Goal: Task Accomplishment & Management: Complete application form

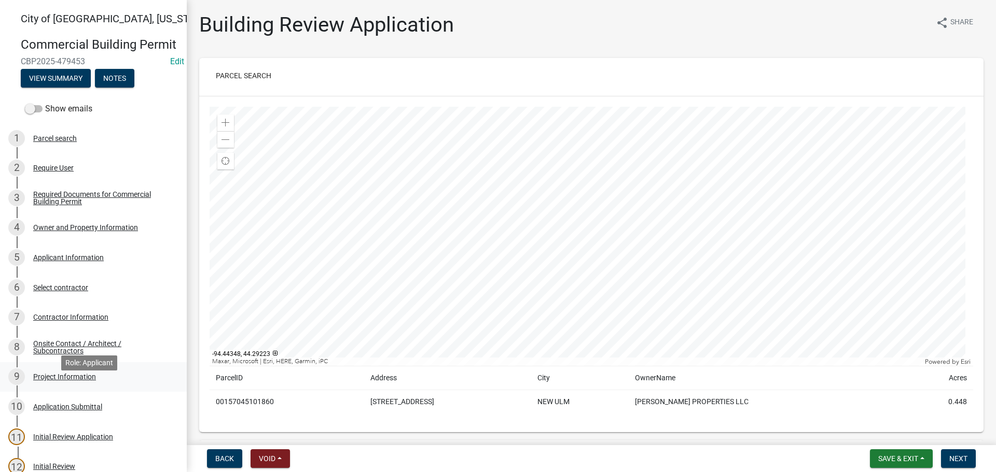
click at [51, 385] on div "9 Project Information" at bounding box center [89, 377] width 162 height 17
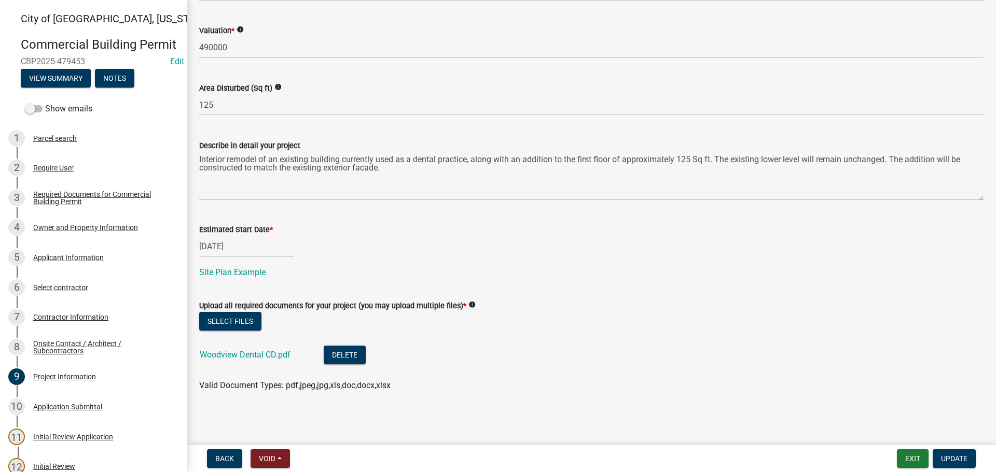
scroll to position [380, 0]
click at [255, 355] on link "Woodview Dental CD.pdf" at bounding box center [245, 355] width 91 height 10
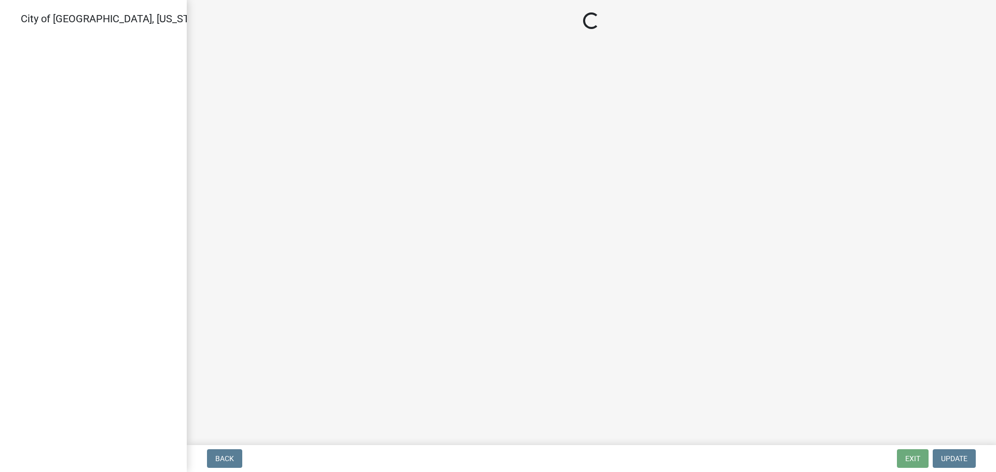
select select "805d55ac-e238-4e04-8f8e-acc067f36c3e"
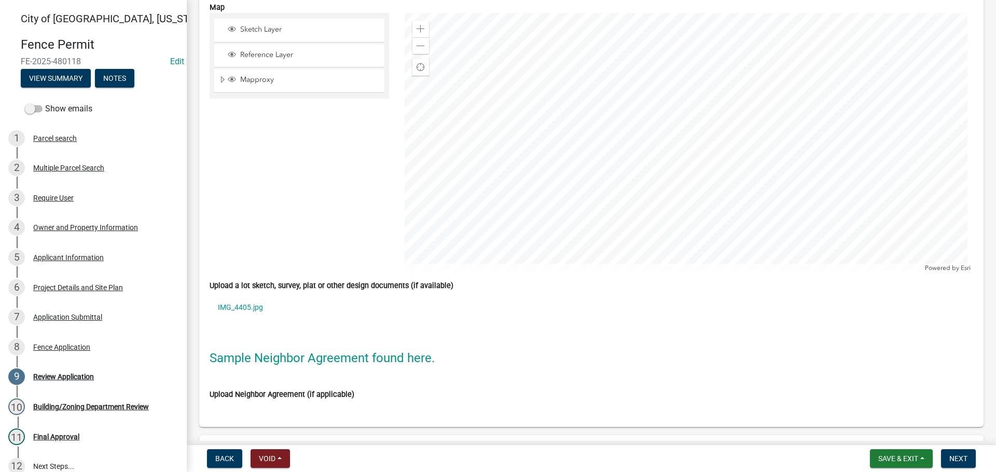
scroll to position [3008, 0]
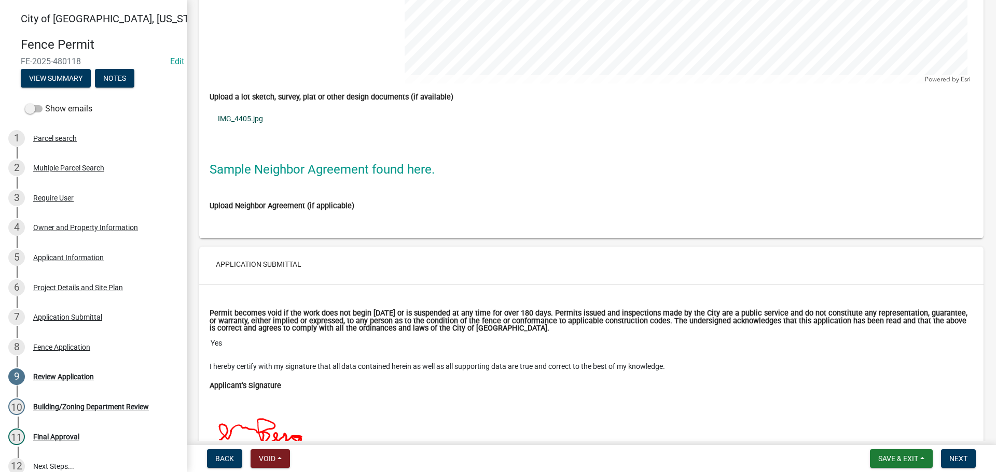
click at [246, 120] on link "IMG_4405.jpg" at bounding box center [591, 119] width 763 height 24
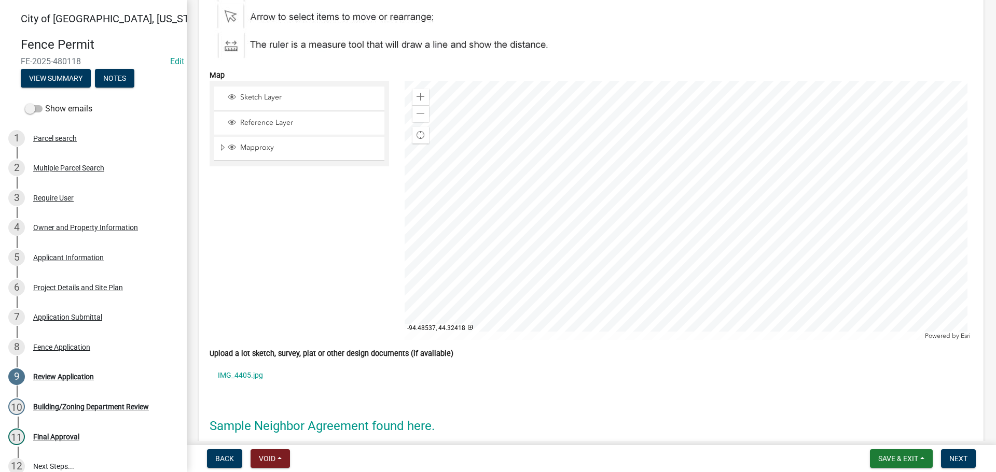
scroll to position [2852, 0]
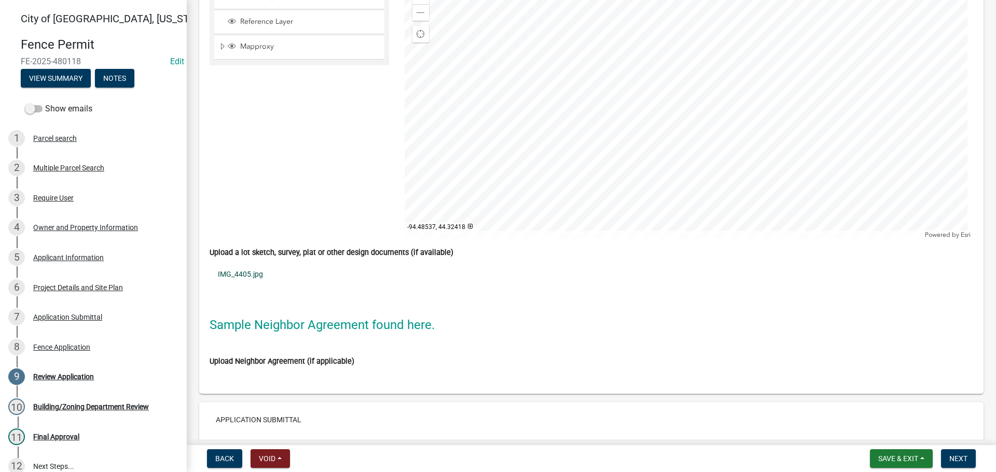
click at [246, 275] on link "IMG_4405.jpg" at bounding box center [591, 274] width 763 height 24
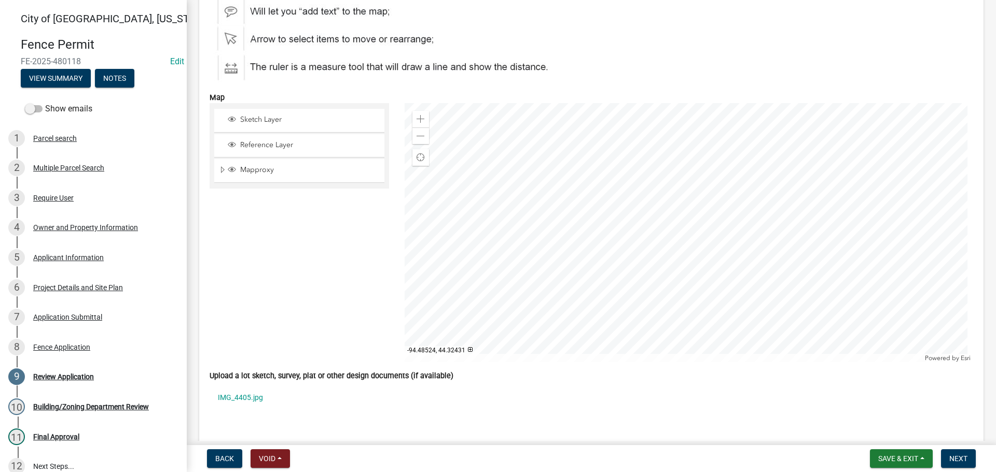
scroll to position [2736, 0]
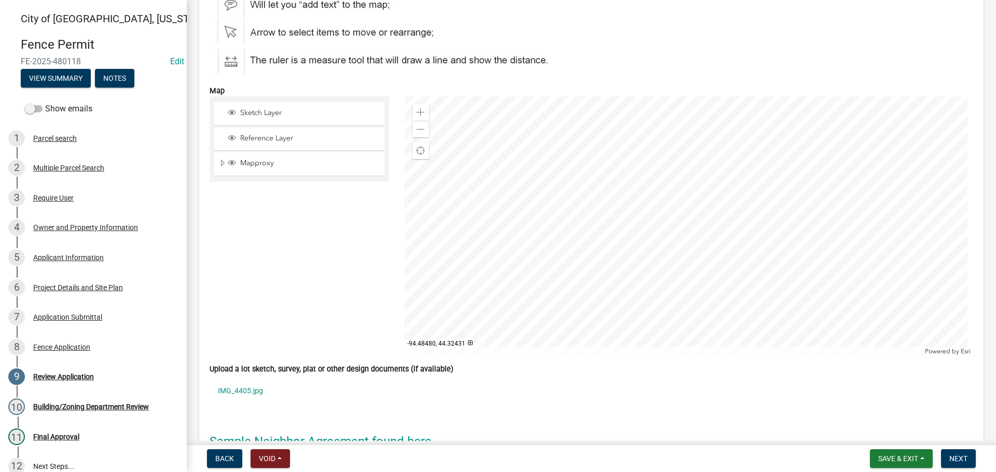
click at [563, 288] on div at bounding box center [689, 225] width 569 height 259
click at [542, 281] on div at bounding box center [689, 225] width 569 height 259
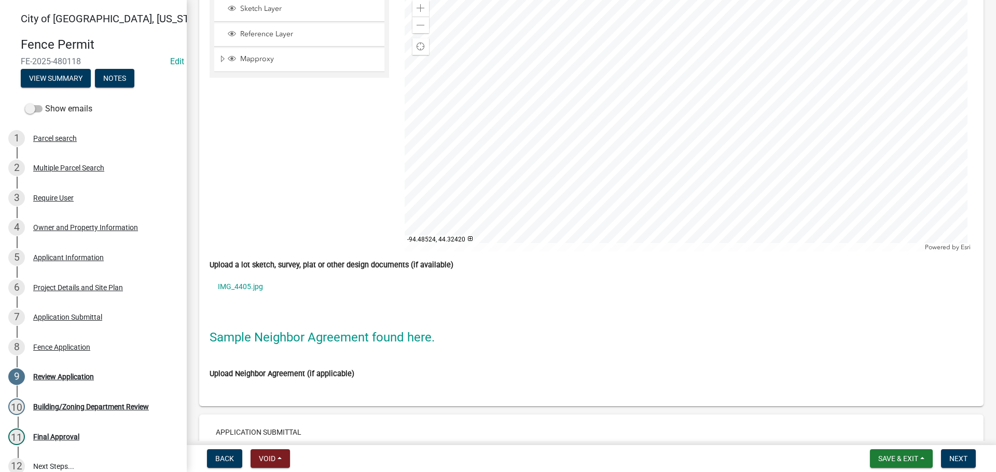
scroll to position [2839, 0]
click at [237, 289] on link "IMG_4405.jpg" at bounding box center [591, 287] width 763 height 24
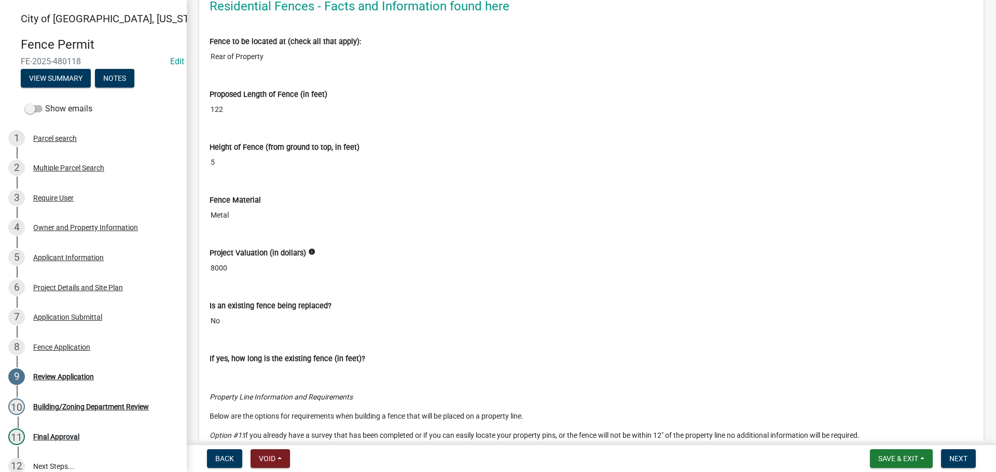
scroll to position [2062, 0]
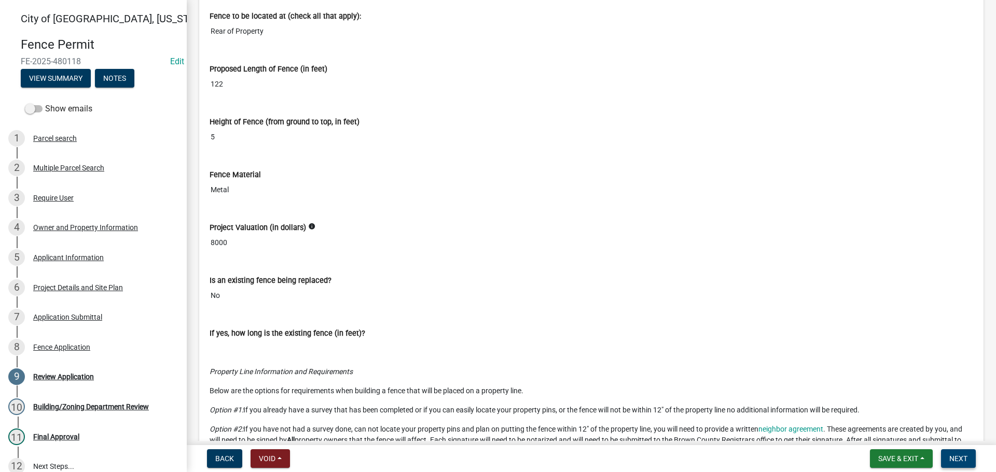
click at [964, 460] on span "Next" at bounding box center [958, 459] width 18 height 8
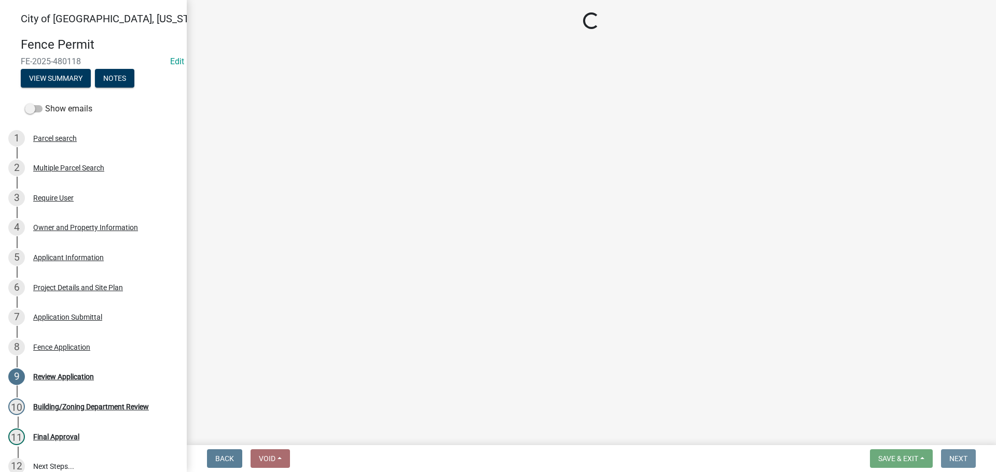
scroll to position [0, 0]
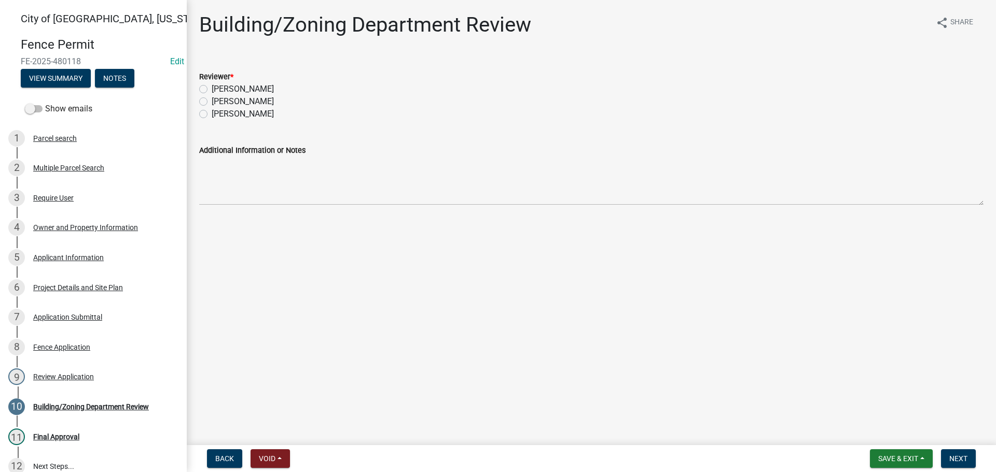
click at [212, 100] on label "Mike Pautzke" at bounding box center [243, 101] width 62 height 12
click at [212, 100] on input "Mike Pautzke" at bounding box center [215, 98] width 7 height 7
radio input "true"
click at [965, 449] on nav "Back Void Withdraw Lock Expire Void Save & Exit Save Save & Exit Next" at bounding box center [591, 458] width 809 height 27
click at [966, 459] on span "Next" at bounding box center [958, 459] width 18 height 8
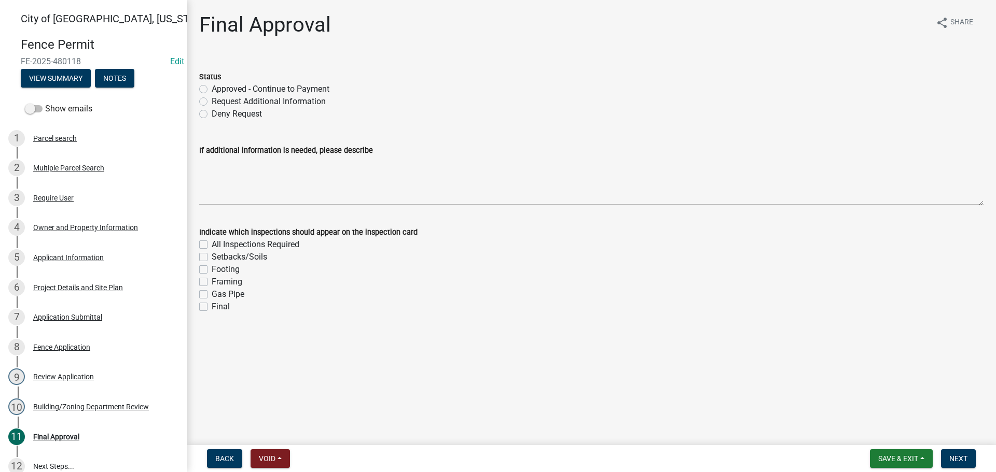
click at [212, 86] on label "Approved - Continue to Payment" at bounding box center [271, 89] width 118 height 12
click at [212, 86] on input "Approved - Continue to Payment" at bounding box center [215, 86] width 7 height 7
radio input "true"
click at [212, 257] on label "Setbacks/Soils" at bounding box center [239, 257] width 55 height 12
click at [212, 257] on input "Setbacks/Soils" at bounding box center [215, 254] width 7 height 7
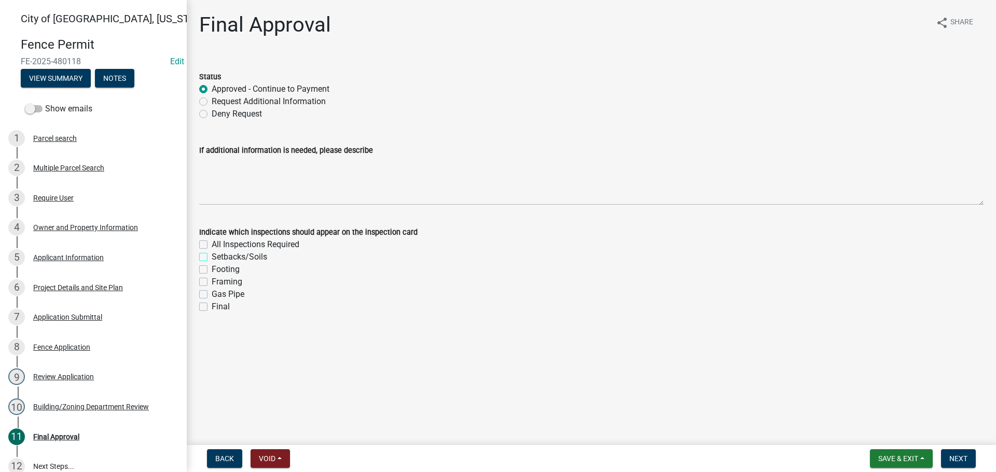
checkbox input "true"
checkbox input "false"
checkbox input "true"
checkbox input "false"
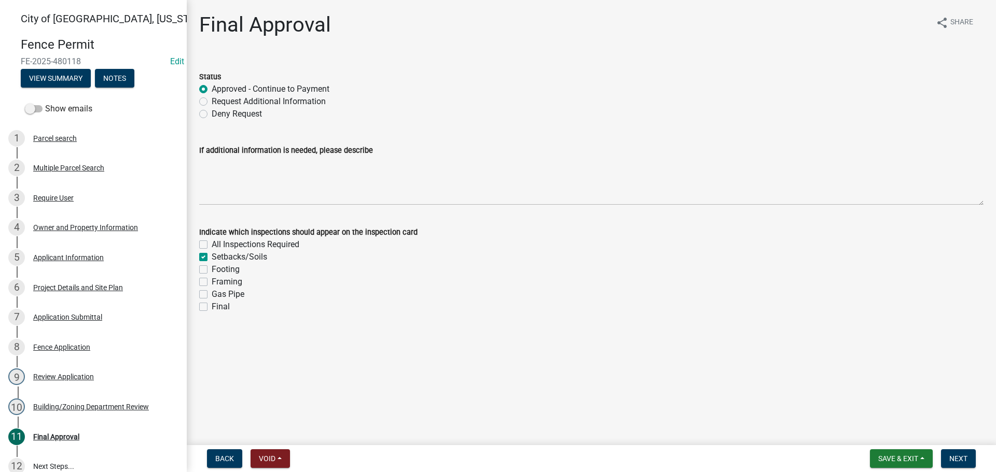
checkbox input "false"
click at [212, 308] on label "Final" at bounding box center [221, 307] width 18 height 12
click at [212, 308] on input "Final" at bounding box center [215, 304] width 7 height 7
checkbox input "true"
checkbox input "false"
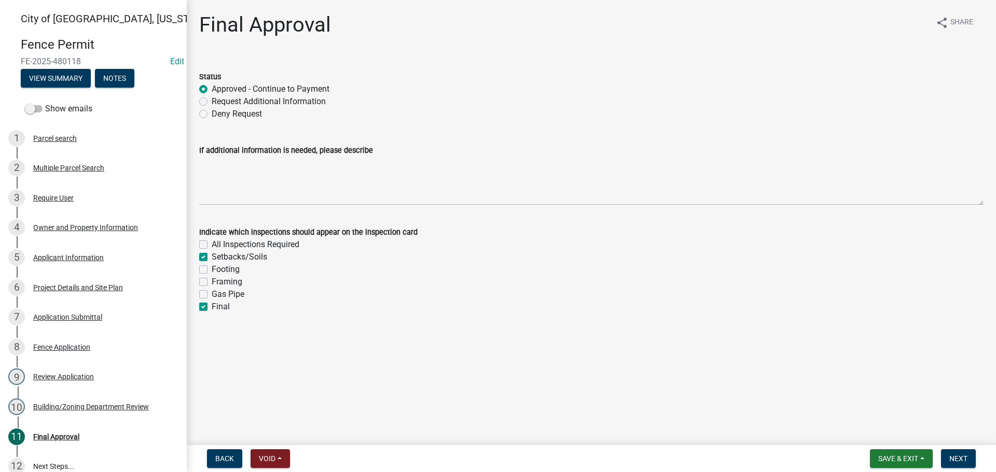
checkbox input "true"
checkbox input "false"
checkbox input "true"
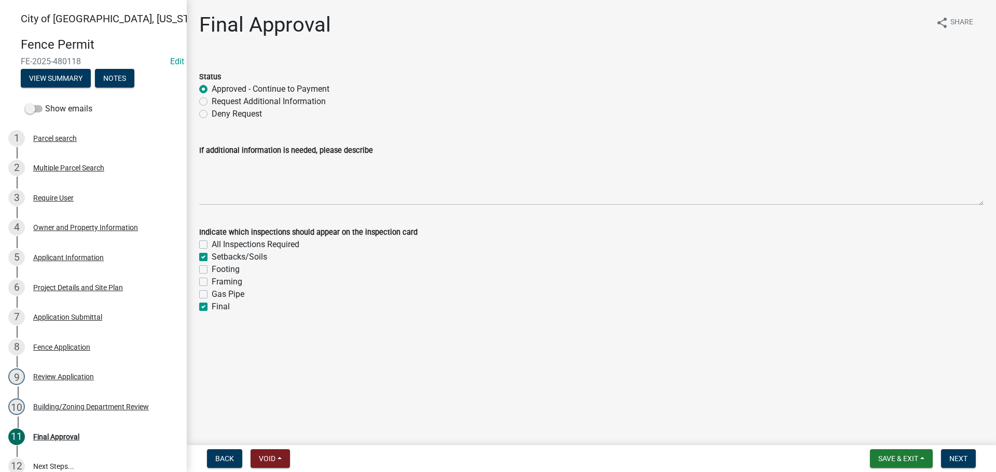
click at [981, 464] on div "Back Void Withdraw Lock Expire Void Save & Exit Save Save & Exit Next" at bounding box center [591, 459] width 792 height 19
click at [967, 462] on span "Next" at bounding box center [958, 459] width 18 height 8
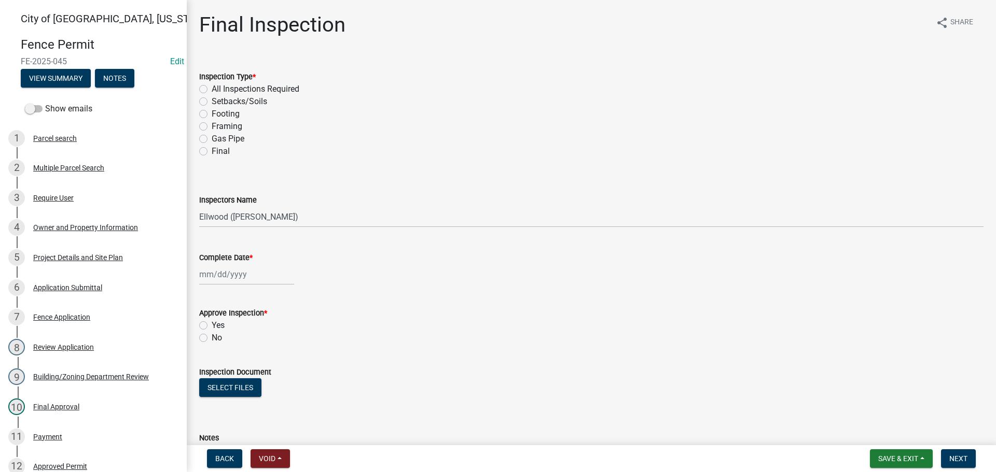
select select "805d55ac-e238-4e04-8f8e-acc067f36c3e"
click at [904, 465] on button "Save & Exit" at bounding box center [901, 459] width 63 height 19
click at [871, 436] on button "Save & Exit" at bounding box center [891, 432] width 83 height 25
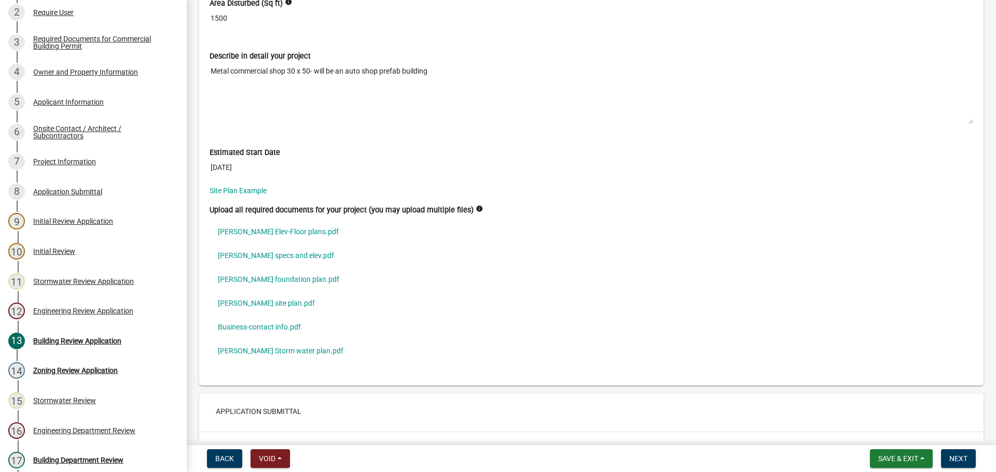
scroll to position [3319, 0]
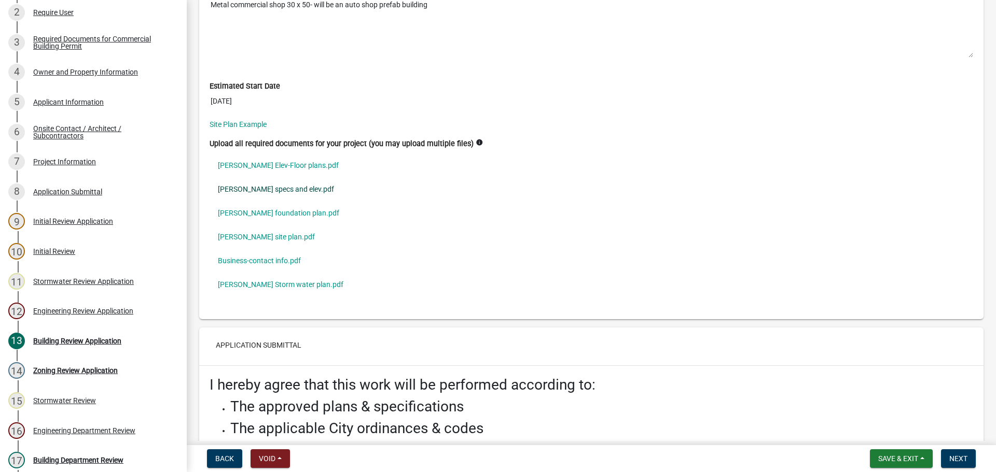
click at [286, 187] on link "[PERSON_NAME] specs and elev.pdf" at bounding box center [591, 189] width 763 height 24
click at [305, 164] on link "[PERSON_NAME] Elev-Floor plans.pdf" at bounding box center [591, 166] width 763 height 24
click at [285, 209] on link "McDermott-Rakowski foundation plan.pdf" at bounding box center [591, 213] width 763 height 24
click at [300, 233] on link "McDermott-Rakowski site plan.pdf" at bounding box center [591, 237] width 763 height 24
click at [279, 286] on link "McDermott-Rakowski Storm water plan.pdf" at bounding box center [591, 285] width 763 height 24
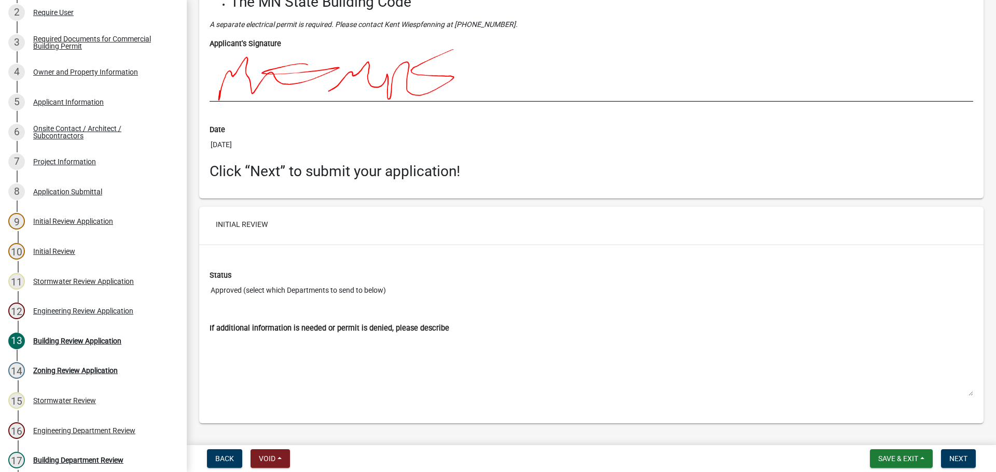
scroll to position [3790, 0]
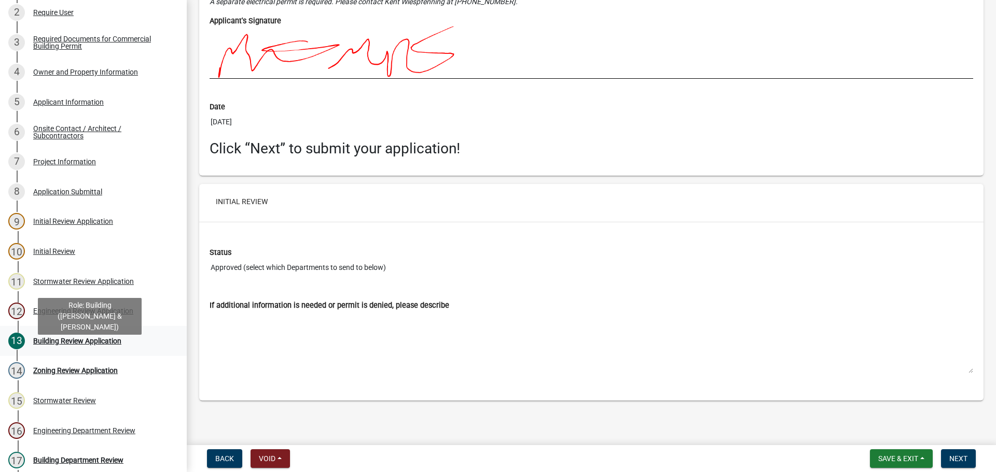
click at [72, 345] on div "Building Review Application" at bounding box center [77, 341] width 88 height 7
click at [53, 345] on div "Building Review Application" at bounding box center [77, 341] width 88 height 7
click at [958, 457] on span "Next" at bounding box center [958, 459] width 18 height 8
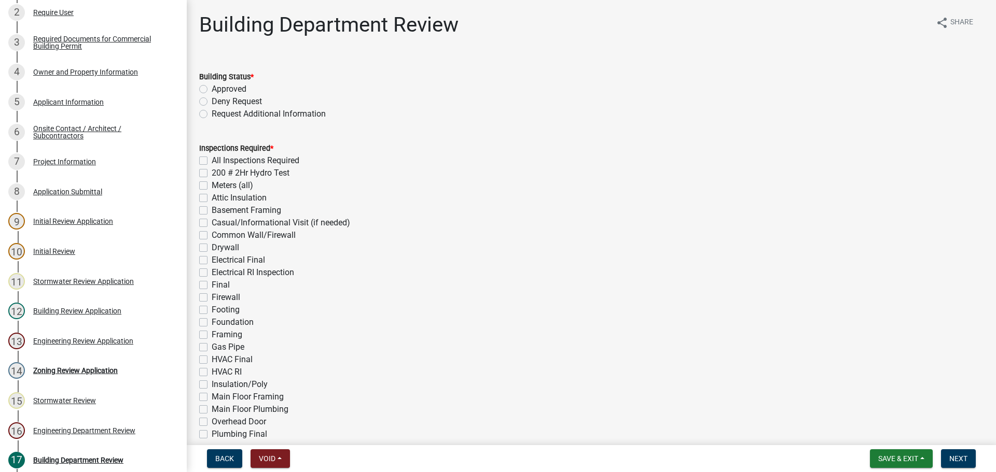
click at [212, 114] on label "Request Additional Information" at bounding box center [269, 114] width 114 height 12
click at [212, 114] on input "Request Additional Information" at bounding box center [215, 111] width 7 height 7
radio input "true"
click at [212, 162] on label "All Inspections Required" at bounding box center [256, 161] width 88 height 12
click at [212, 161] on input "All Inspections Required" at bounding box center [215, 158] width 7 height 7
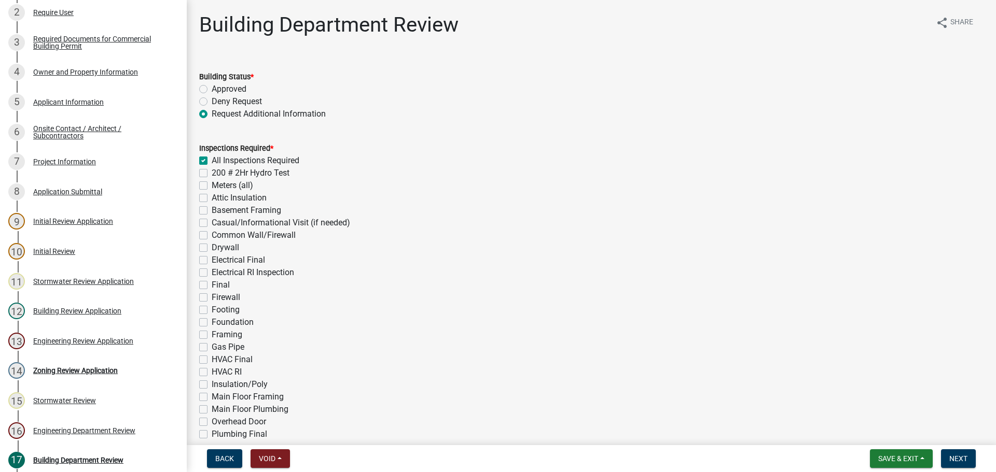
checkbox input "true"
checkbox input "false"
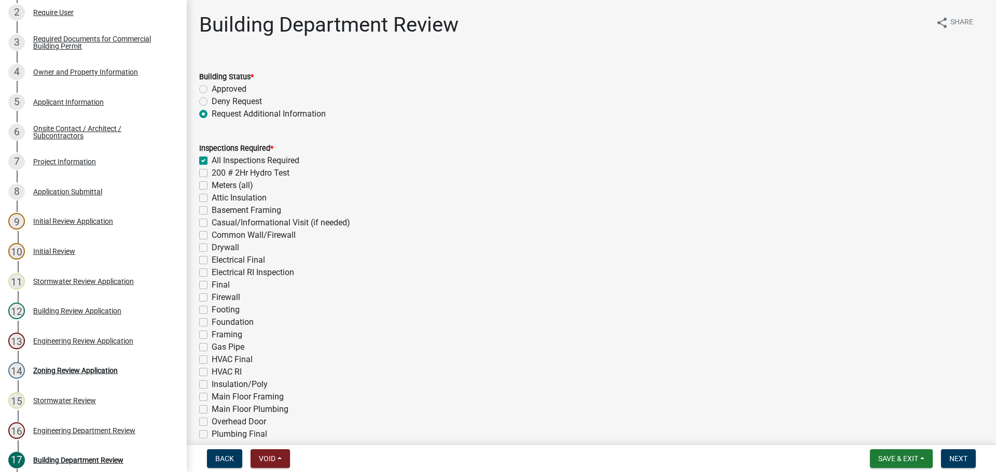
checkbox input "false"
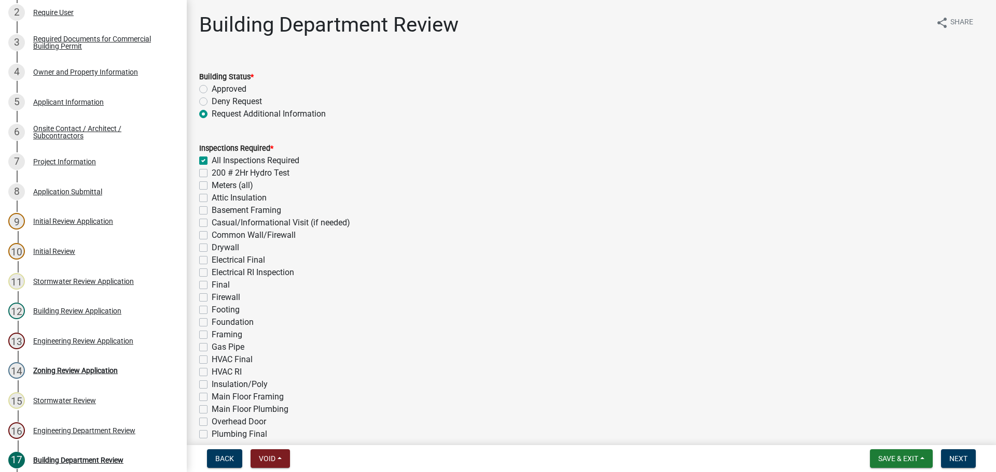
checkbox input "false"
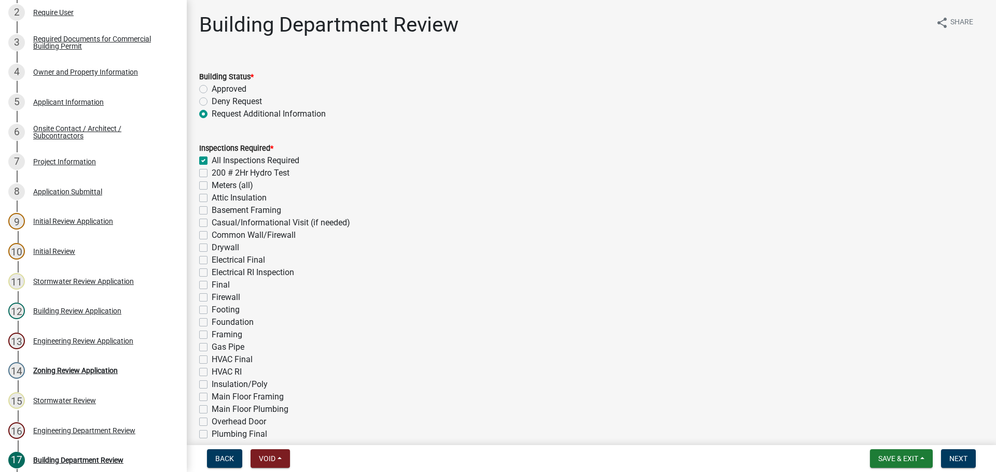
checkbox input "false"
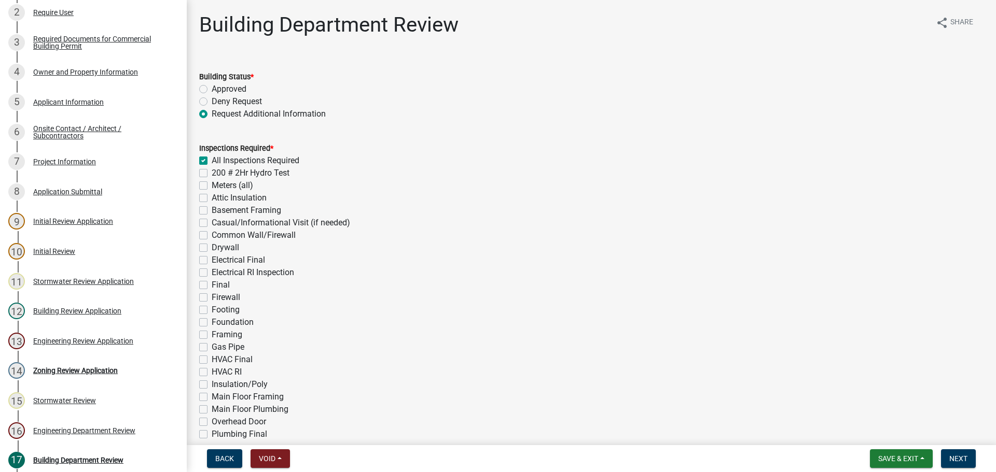
checkbox input "false"
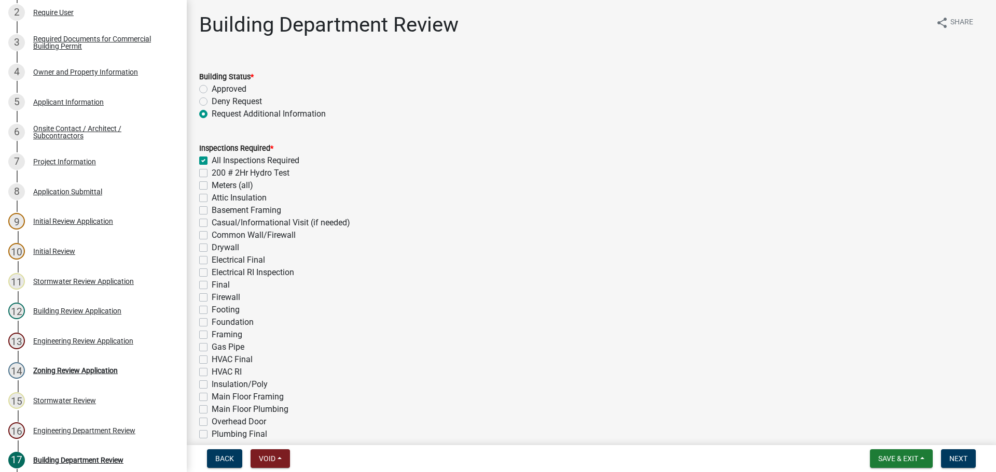
checkbox input "false"
click at [212, 162] on label "All Inspections Required" at bounding box center [256, 161] width 88 height 12
click at [212, 161] on input "All Inspections Required" at bounding box center [215, 158] width 7 height 7
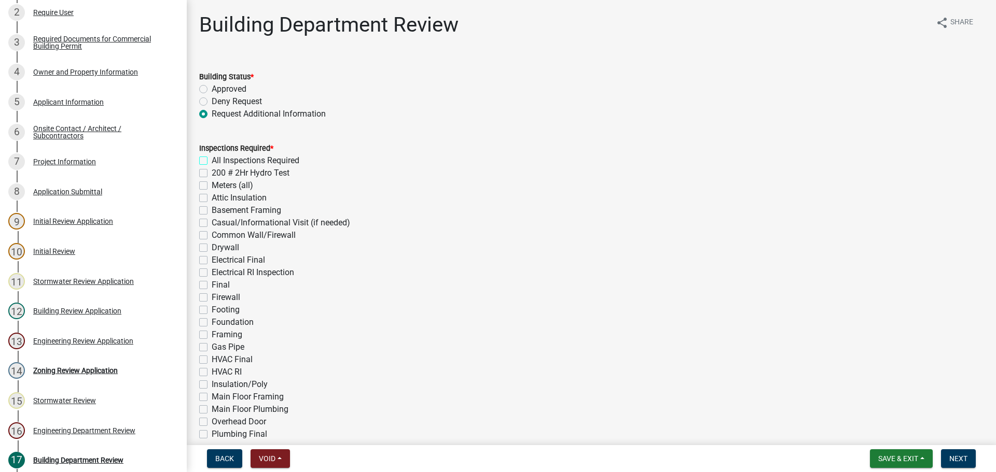
checkbox input "false"
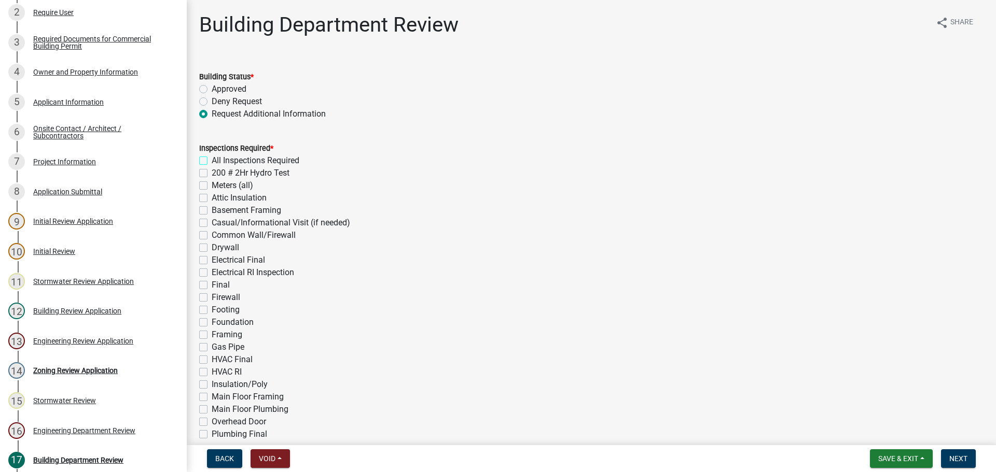
checkbox input "false"
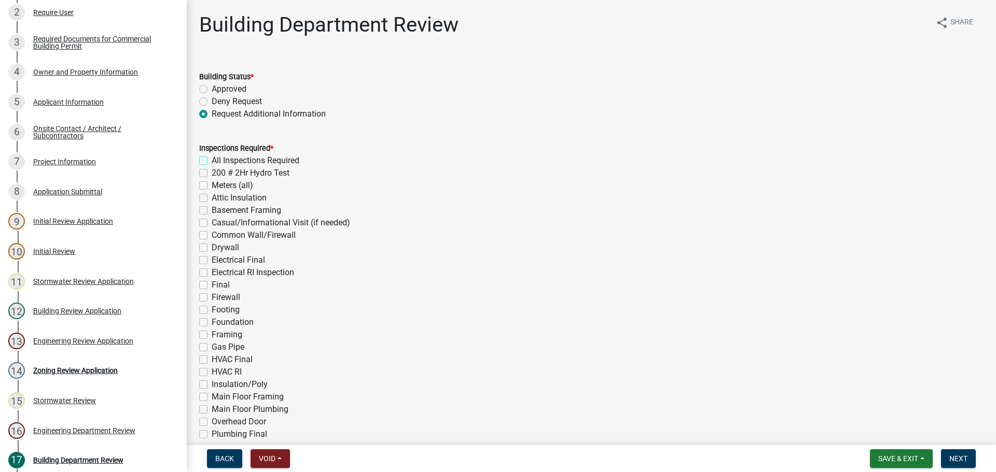
checkbox input "false"
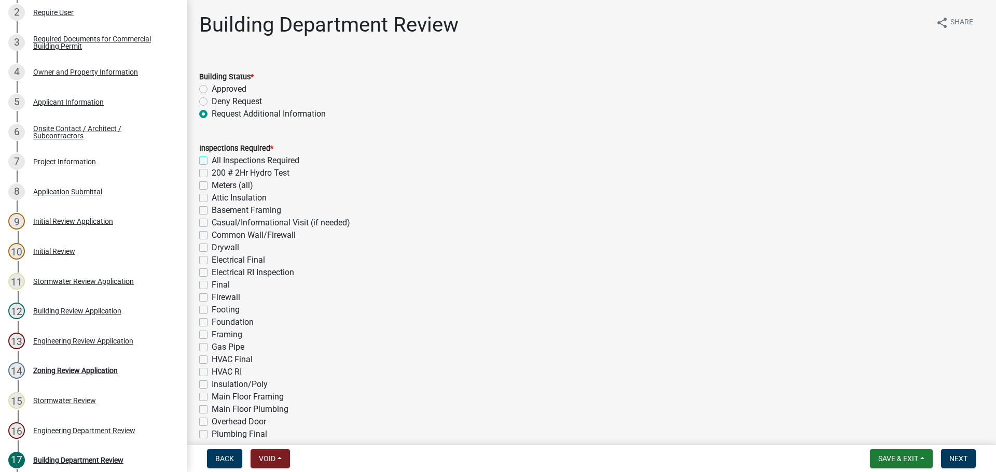
checkbox input "false"
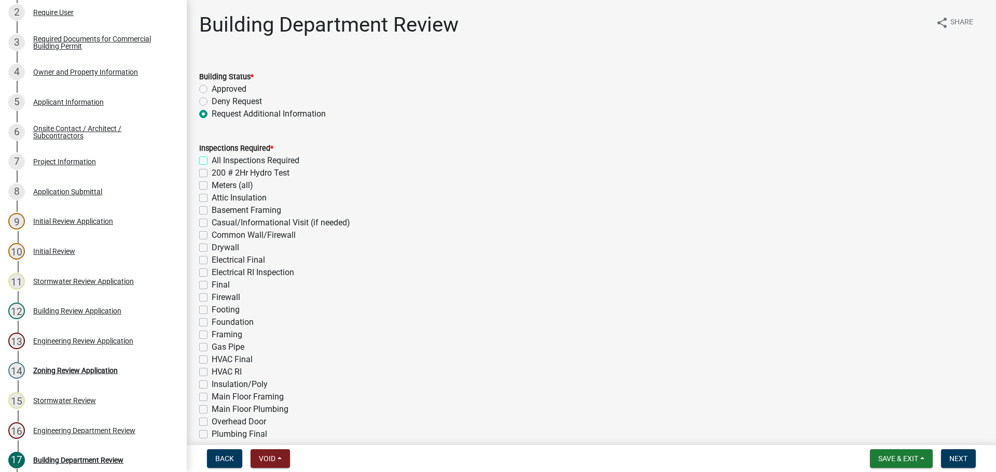
checkbox input "false"
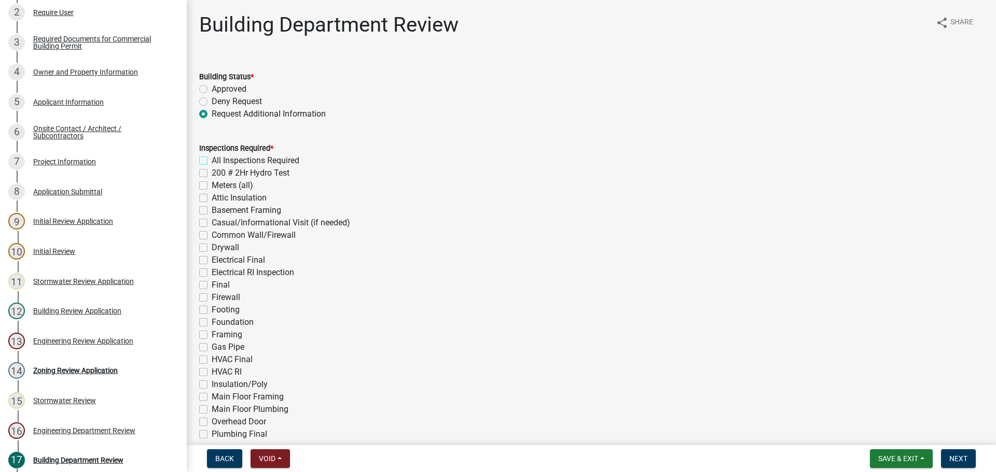
checkbox input "false"
click at [212, 186] on label "Meters (all)" at bounding box center [232, 185] width 41 height 12
click at [212, 186] on input "Meters (all)" at bounding box center [215, 182] width 7 height 7
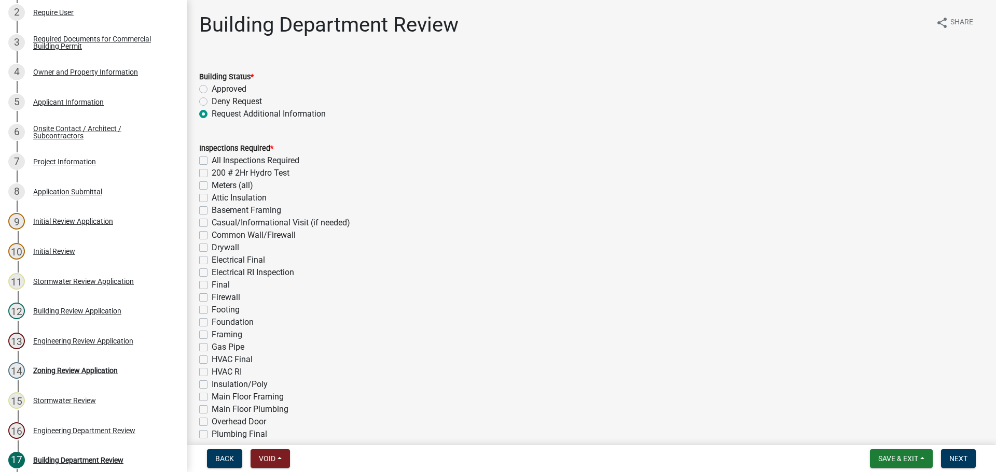
checkbox input "true"
checkbox input "false"
checkbox input "true"
checkbox input "false"
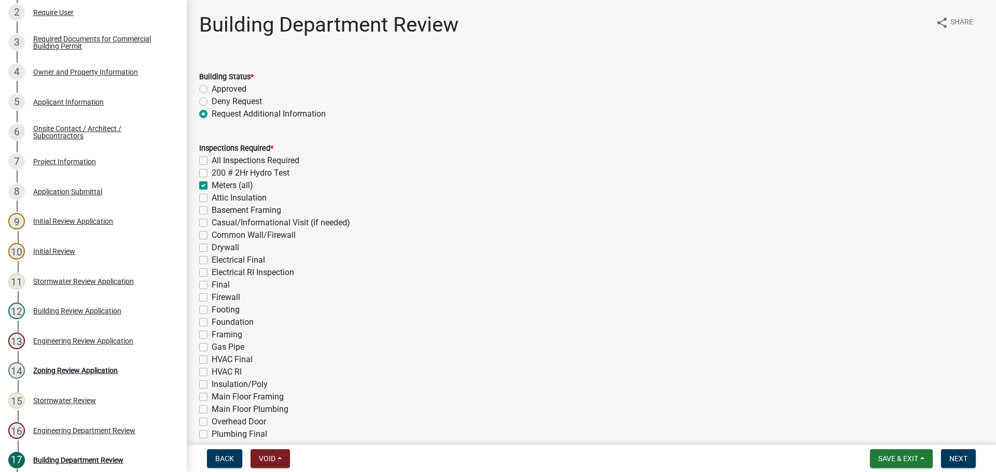
checkbox input "false"
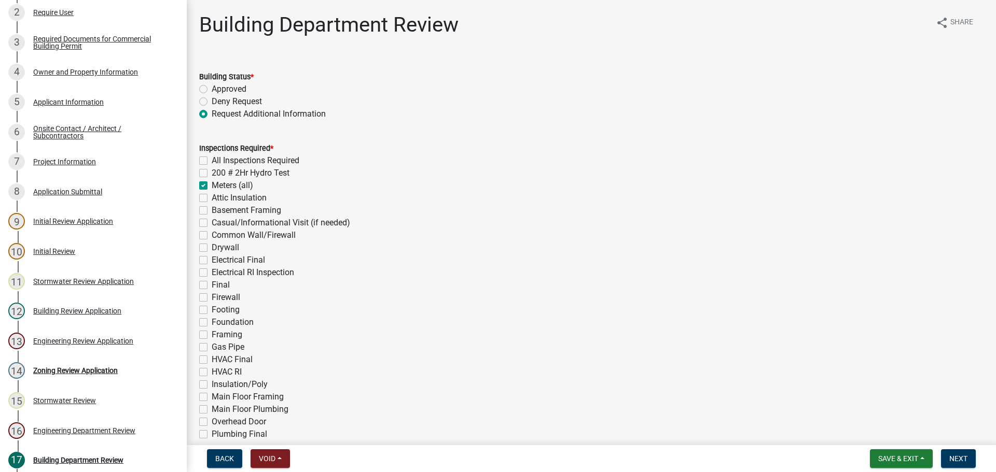
checkbox input "false"
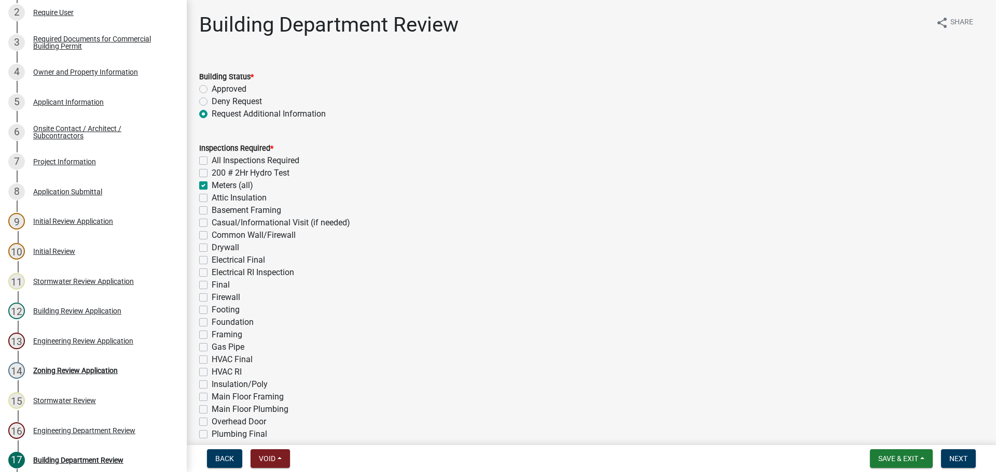
checkbox input "false"
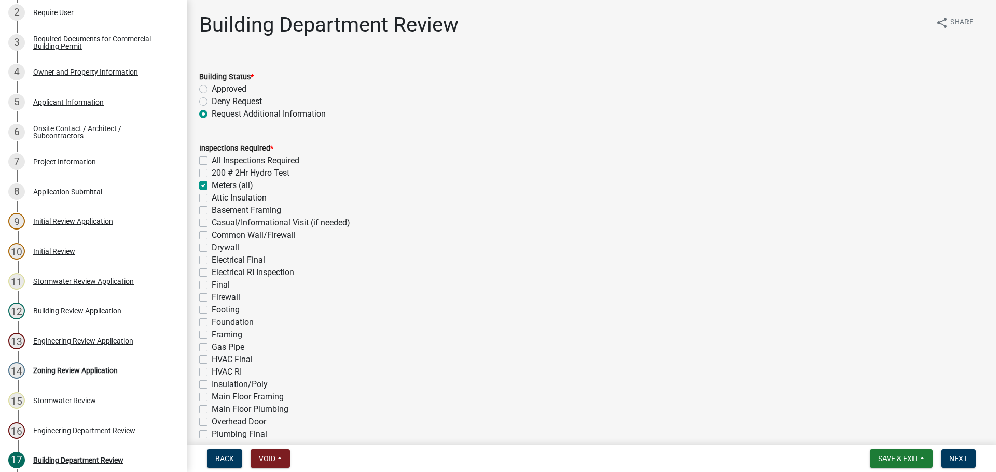
checkbox input "false"
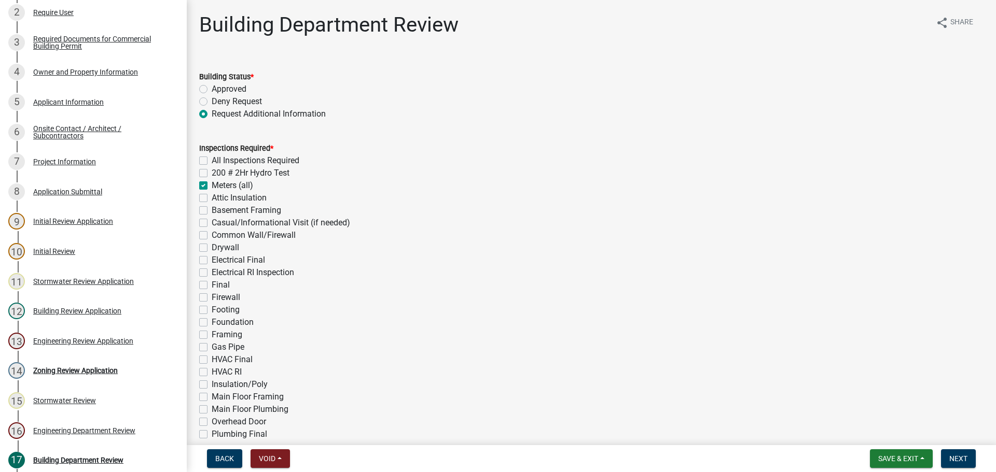
checkbox input "false"
click at [212, 200] on label "Attic Insulation" at bounding box center [239, 198] width 55 height 12
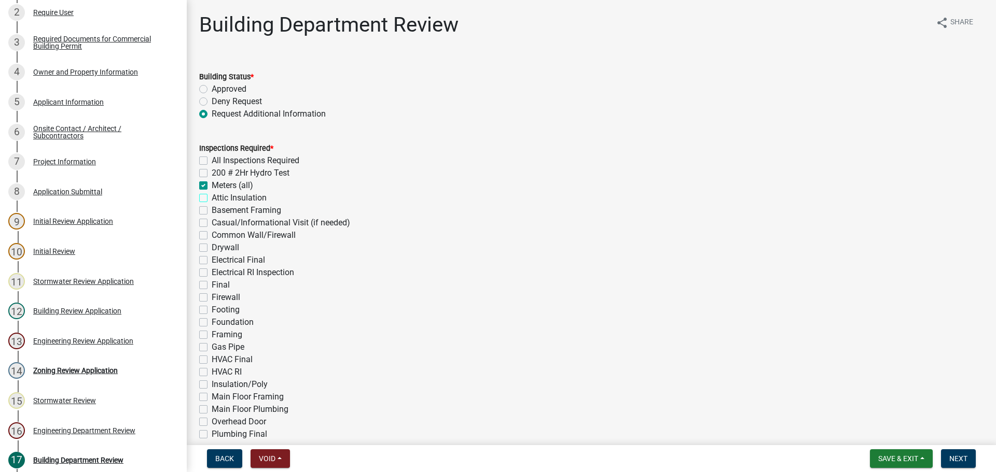
click at [212, 199] on input "Attic Insulation" at bounding box center [215, 195] width 7 height 7
checkbox input "true"
checkbox input "false"
checkbox input "true"
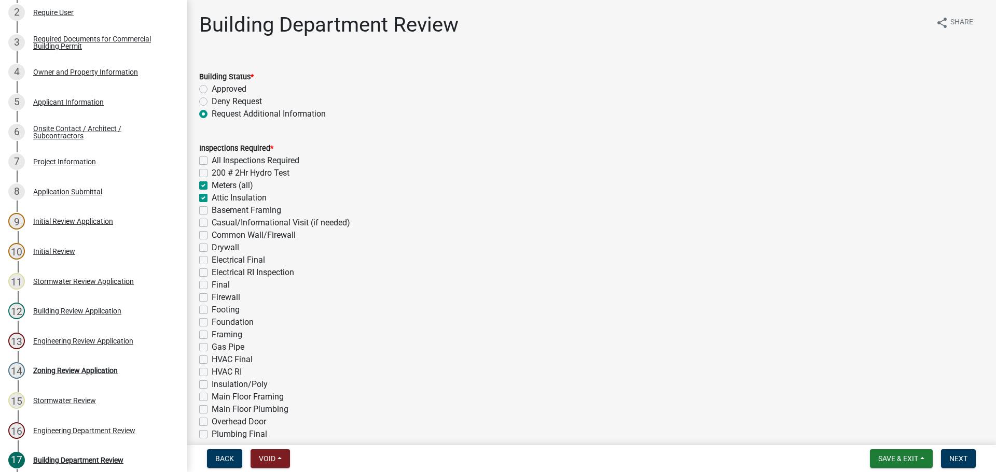
checkbox input "true"
checkbox input "false"
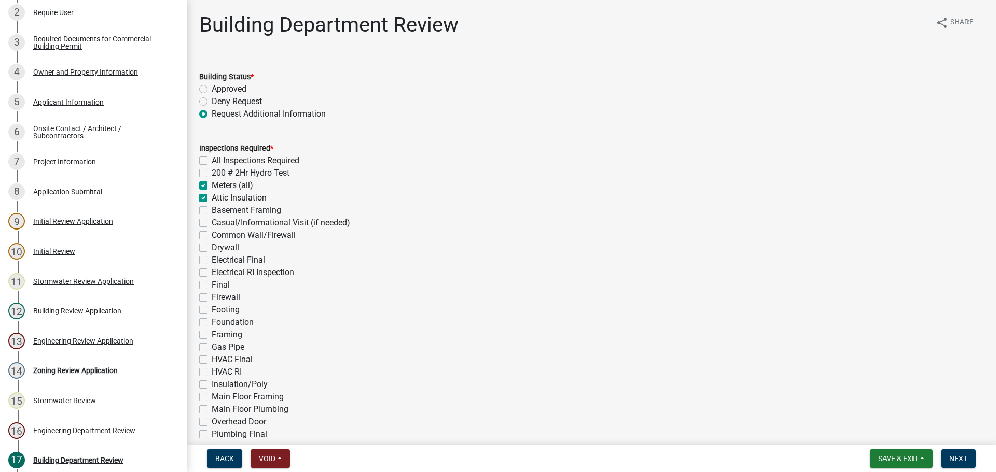
checkbox input "false"
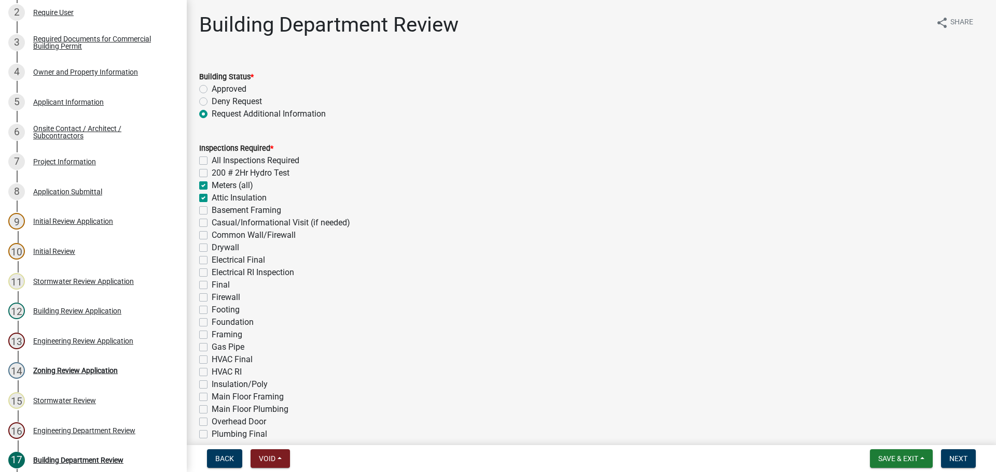
checkbox input "false"
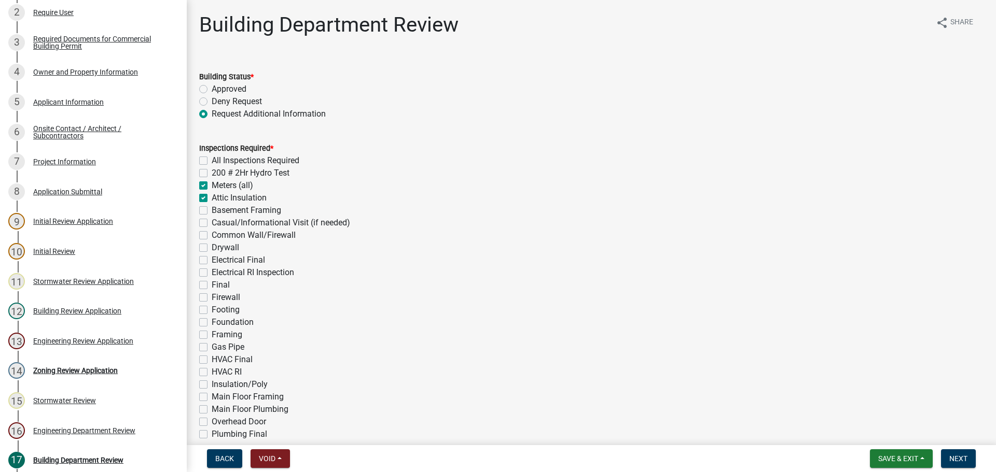
checkbox input "false"
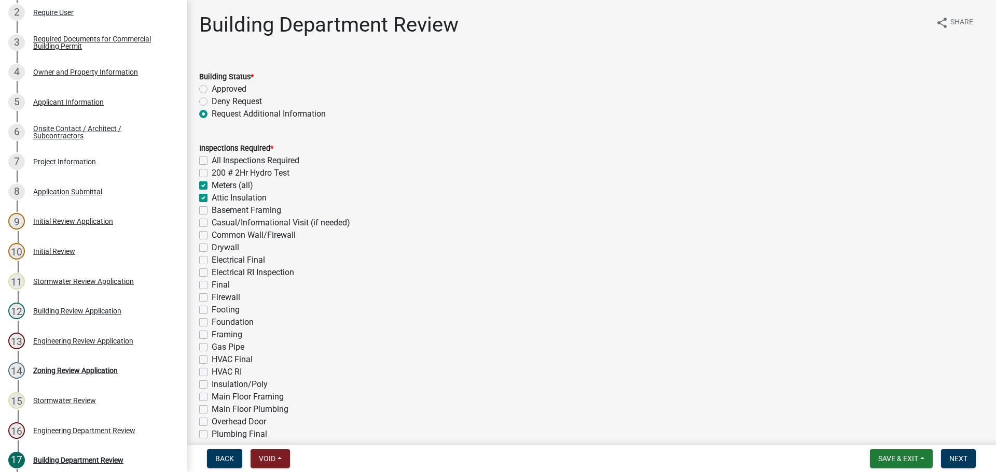
checkbox input "false"
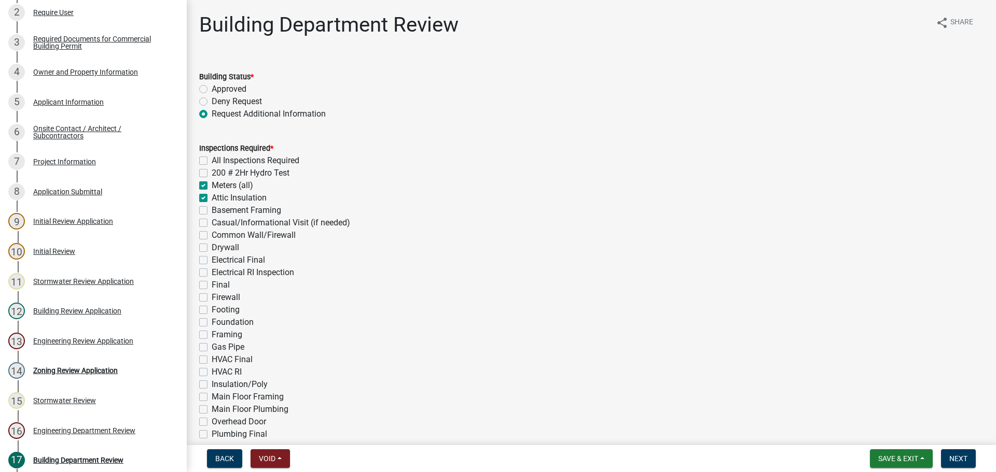
click at [212, 213] on label "Basement Framing" at bounding box center [246, 210] width 69 height 12
click at [212, 211] on input "Basement Framing" at bounding box center [215, 207] width 7 height 7
checkbox input "true"
checkbox input "false"
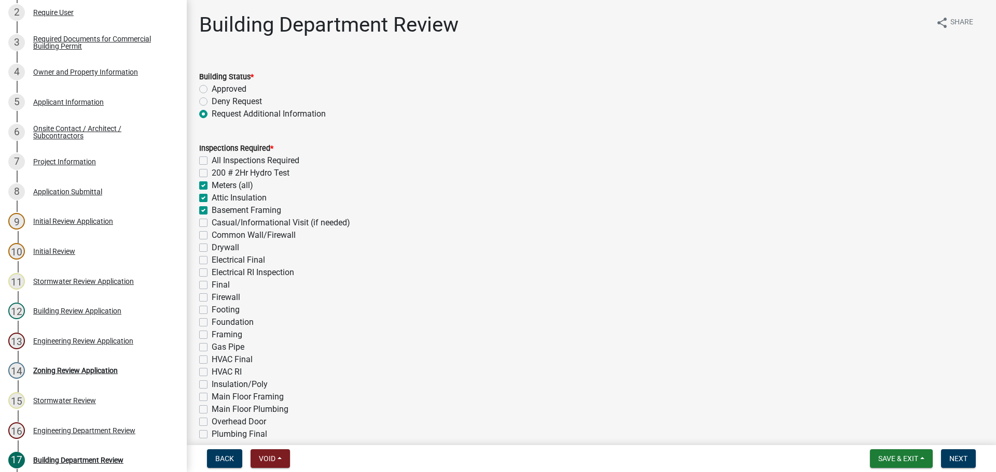
checkbox input "true"
checkbox input "false"
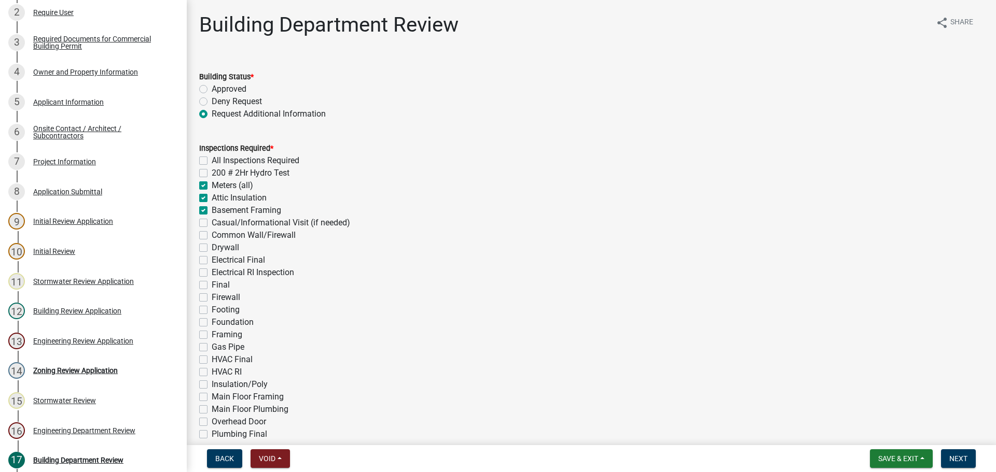
checkbox input "false"
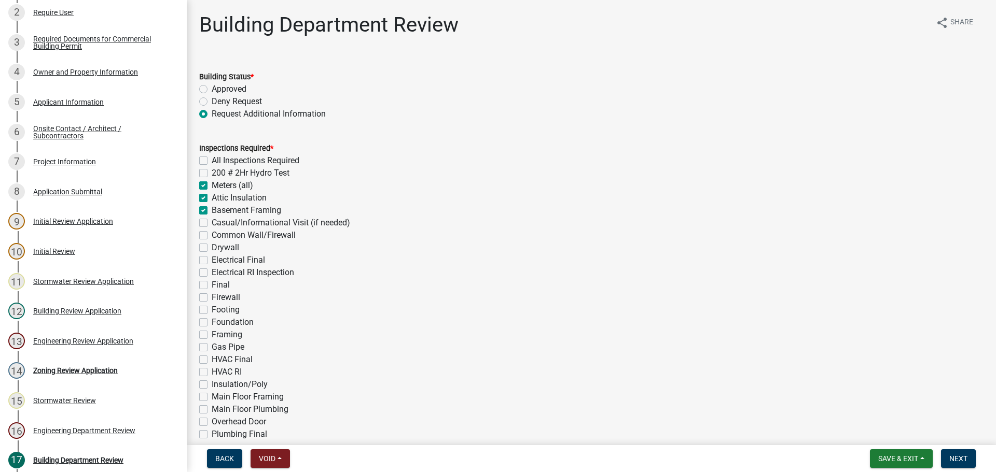
checkbox input "false"
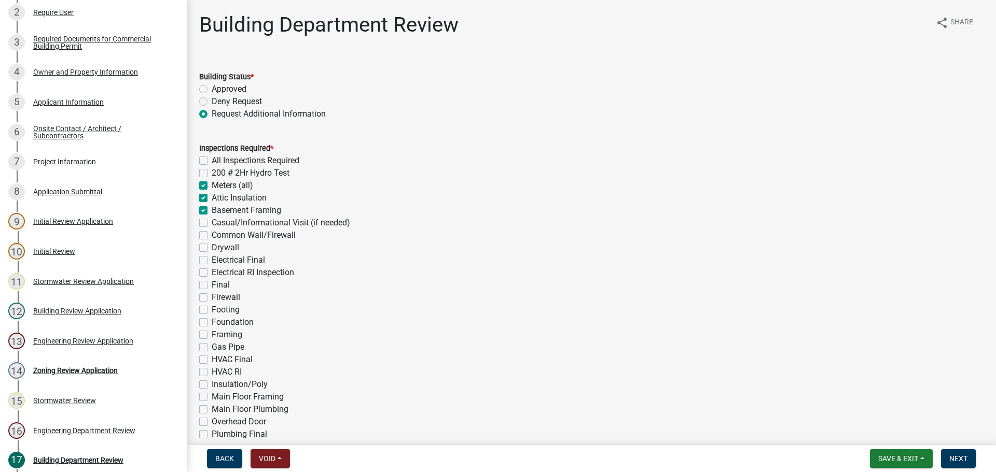
checkbox input "false"
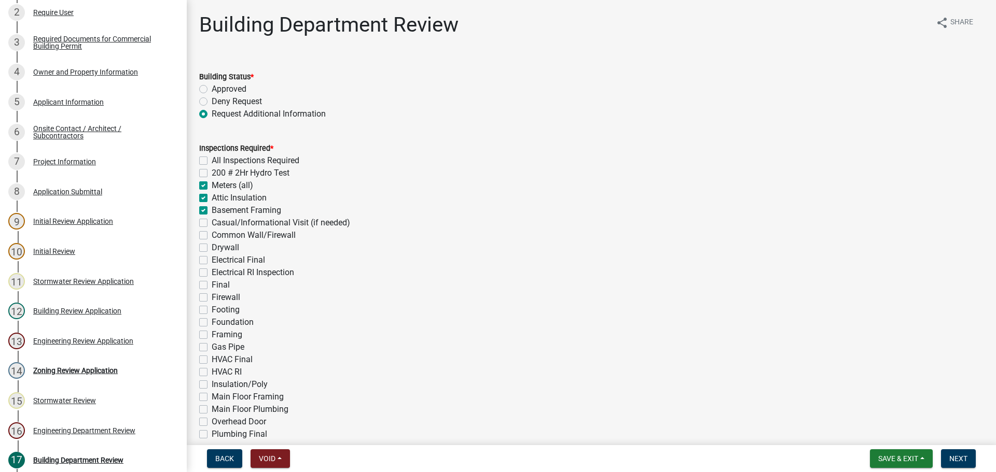
checkbox input "false"
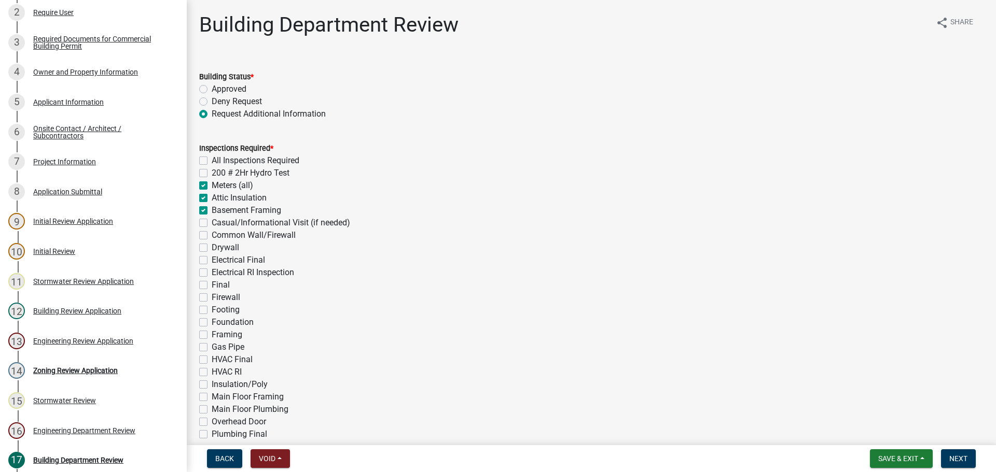
checkbox input "false"
click at [212, 185] on label "Meters (all)" at bounding box center [232, 185] width 41 height 12
click at [212, 185] on input "Meters (all)" at bounding box center [215, 182] width 7 height 7
checkbox input "false"
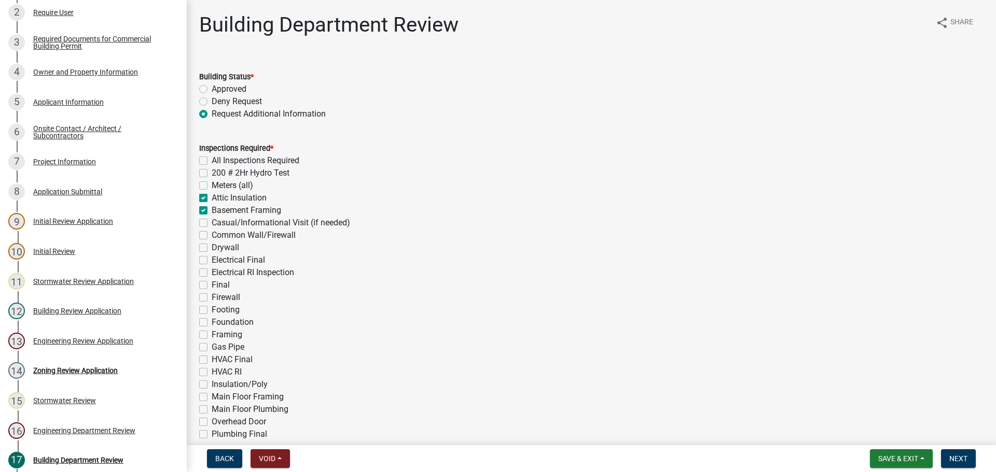
checkbox input "false"
checkbox input "true"
checkbox input "false"
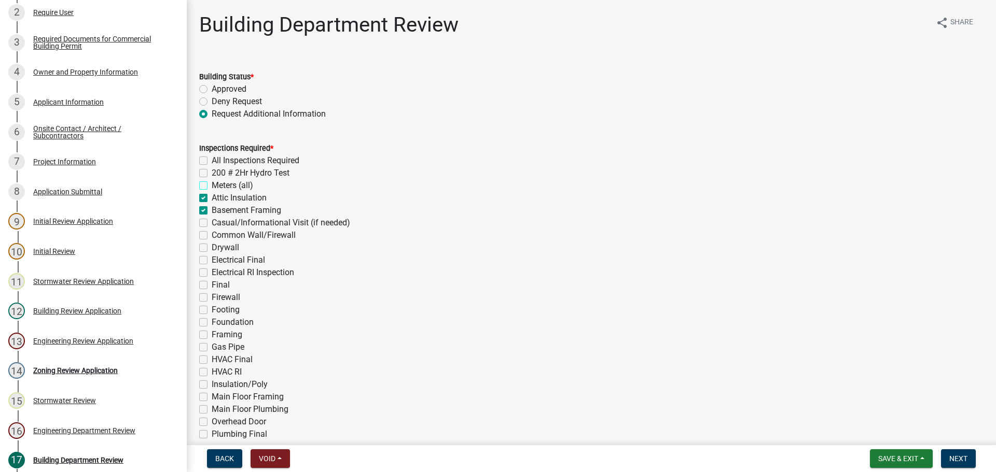
checkbox input "false"
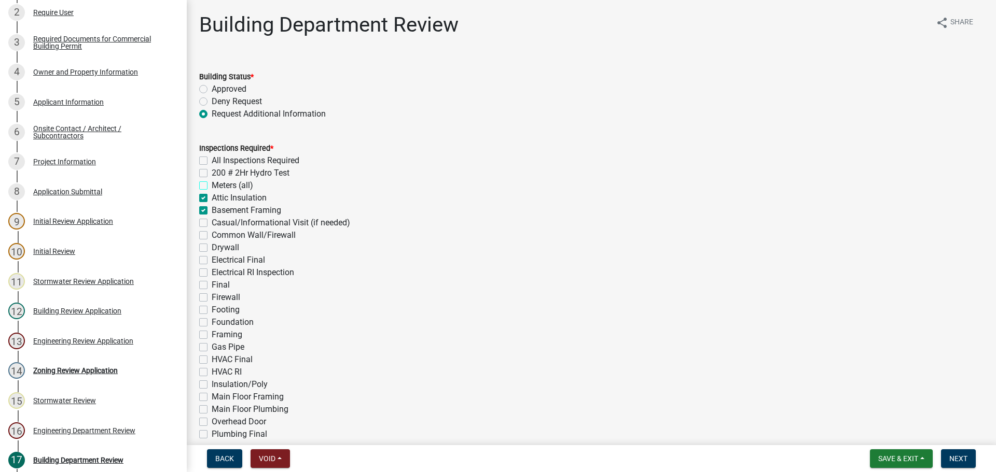
checkbox input "false"
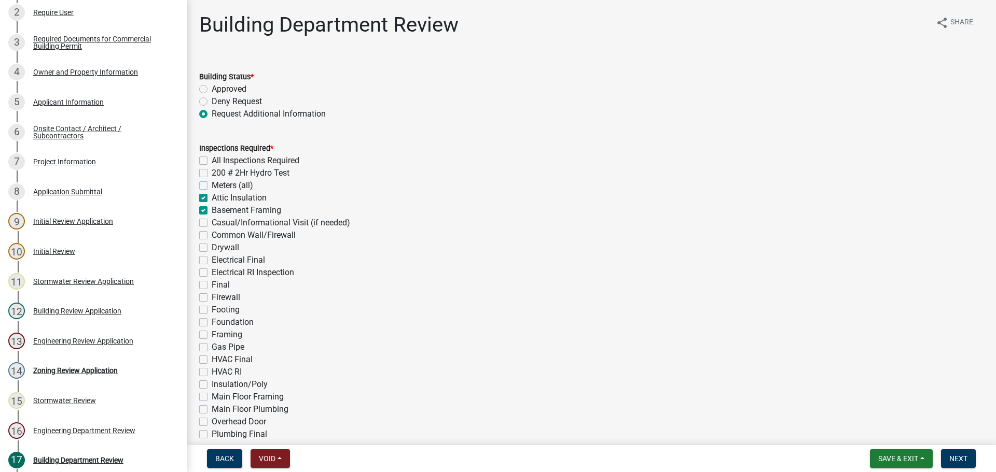
checkbox input "false"
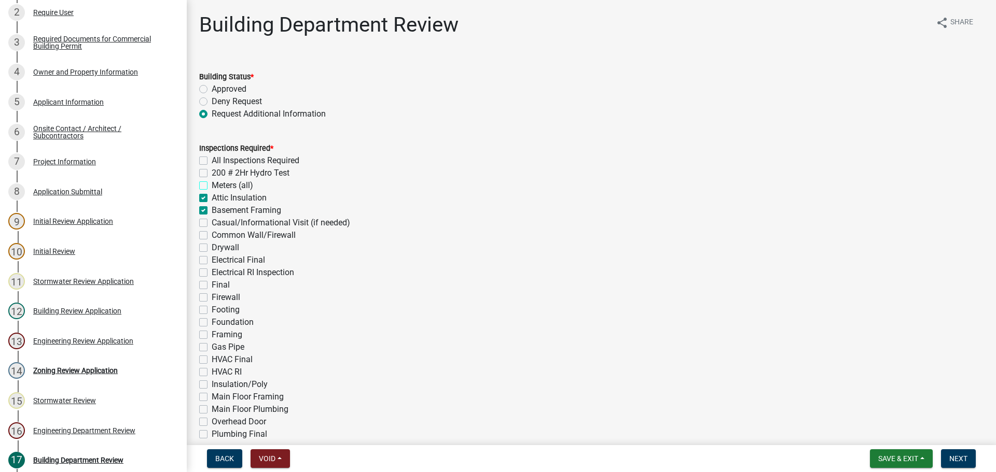
checkbox input "false"
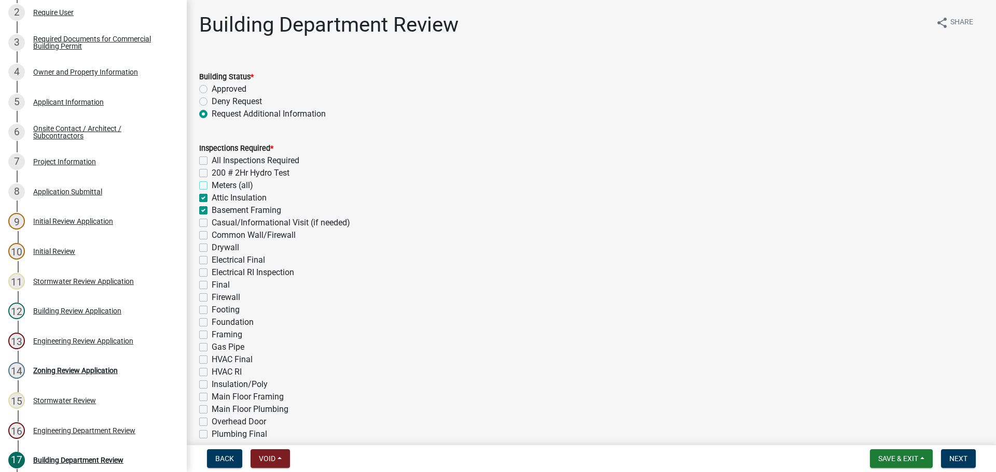
checkbox input "false"
click at [212, 185] on label "Meters (all)" at bounding box center [232, 185] width 41 height 12
click at [212, 185] on input "Meters (all)" at bounding box center [215, 182] width 7 height 7
checkbox input "true"
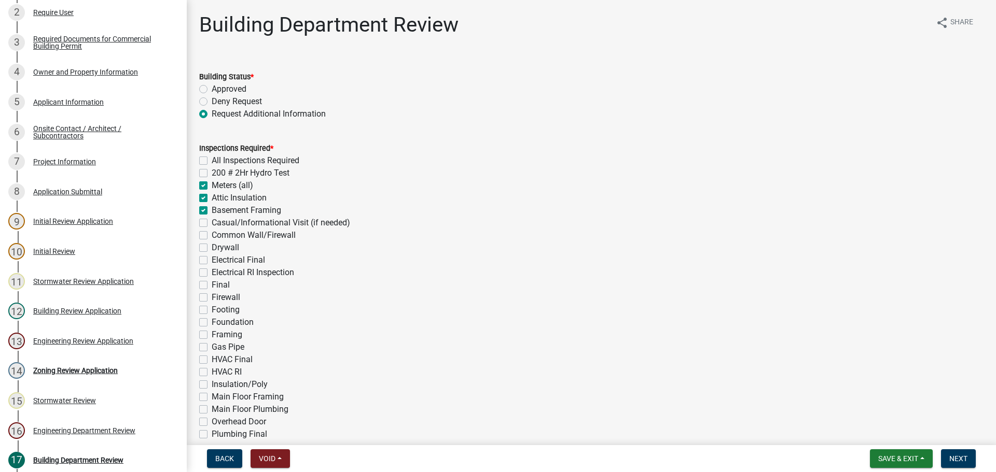
checkbox input "false"
checkbox input "true"
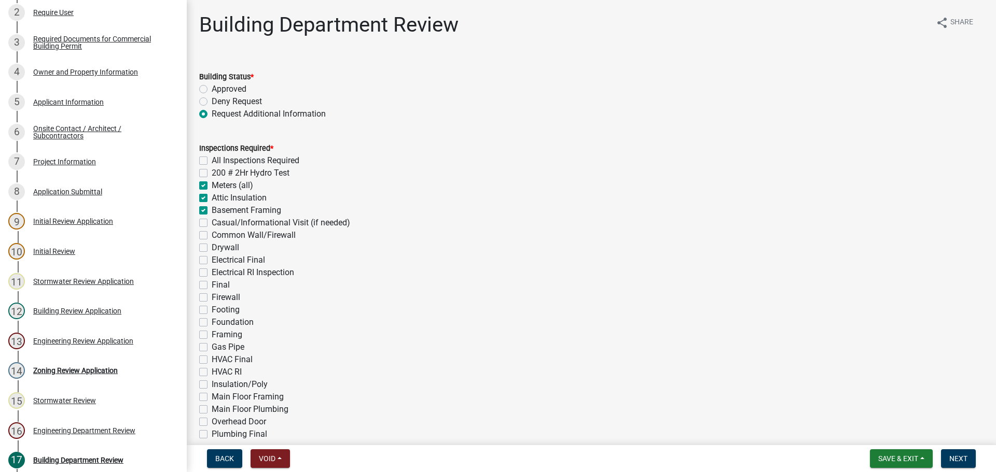
checkbox input "false"
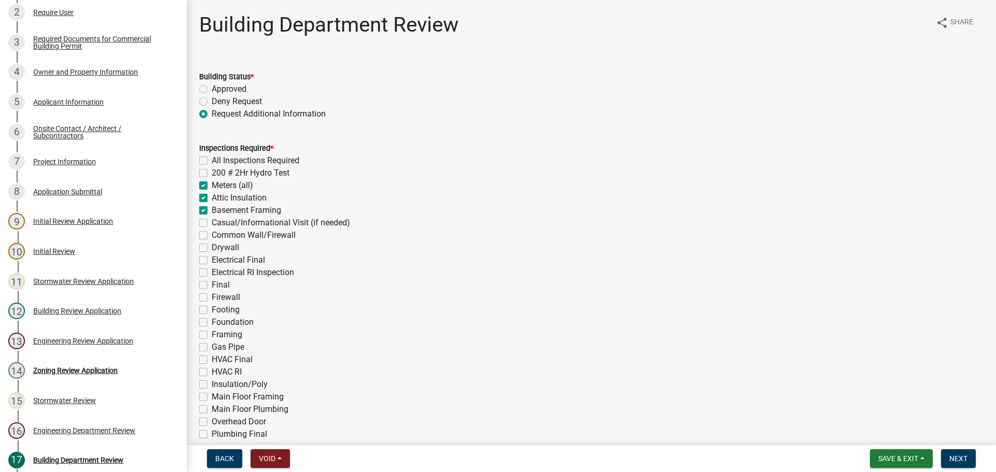
checkbox input "false"
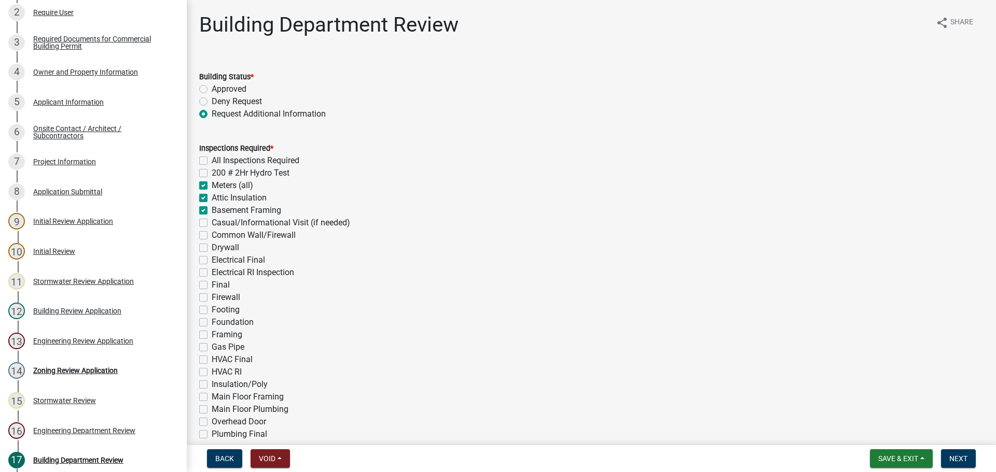
checkbox input "false"
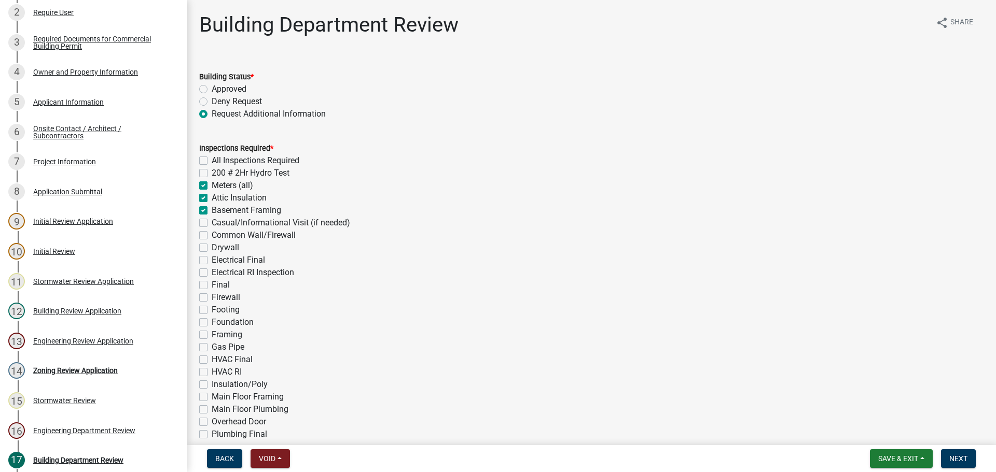
checkbox input "false"
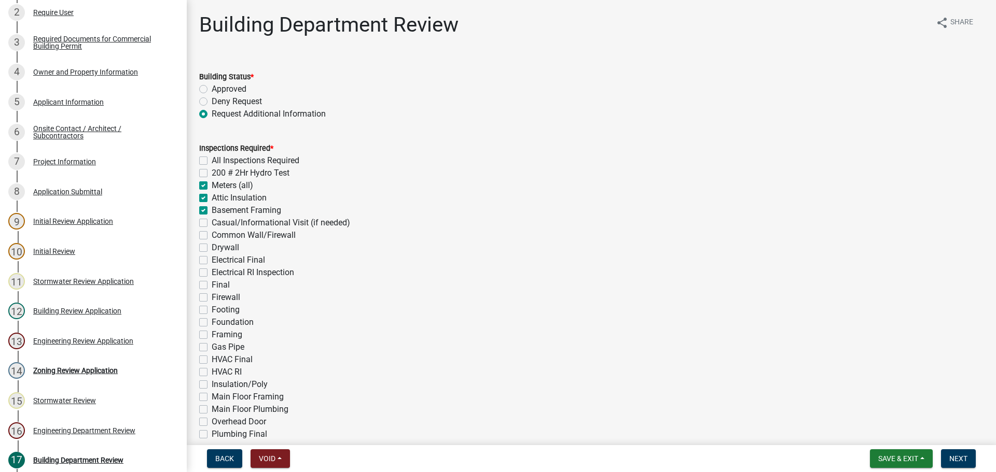
checkbox input "false"
click at [198, 198] on div "Inspections Required * All Inspections Required 200 # 2Hr Hydro Test Meters (al…" at bounding box center [591, 316] width 800 height 373
click at [212, 198] on label "Attic Insulation" at bounding box center [239, 198] width 55 height 12
click at [212, 198] on input "Attic Insulation" at bounding box center [215, 195] width 7 height 7
click at [212, 219] on label "Casual/Informational Visit (if needed)" at bounding box center [281, 223] width 138 height 12
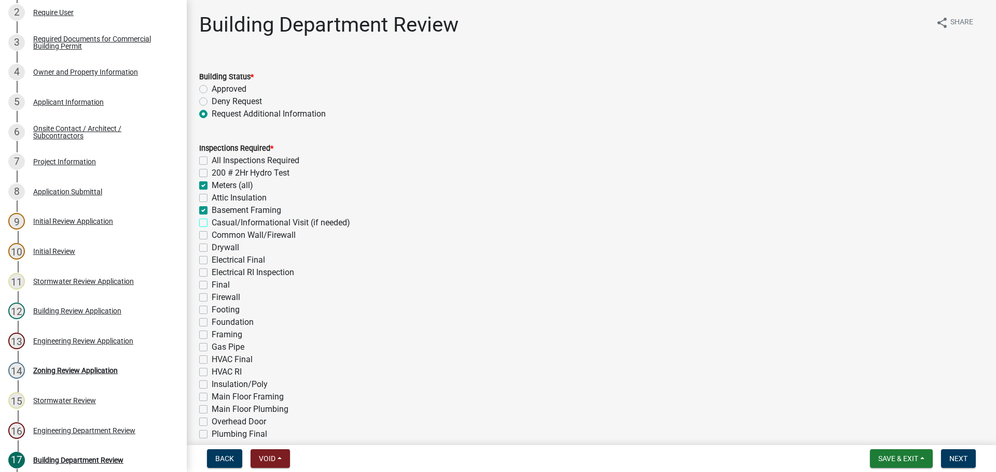
click at [212, 219] on input "Casual/Informational Visit (if needed)" at bounding box center [215, 220] width 7 height 7
click at [212, 233] on label "Common Wall/Firewall" at bounding box center [254, 235] width 84 height 12
click at [212, 233] on input "Common Wall/Firewall" at bounding box center [215, 232] width 7 height 7
click at [212, 233] on label "Common Wall/Firewall" at bounding box center [254, 235] width 84 height 12
click at [212, 233] on input "Common Wall/Firewall" at bounding box center [215, 232] width 7 height 7
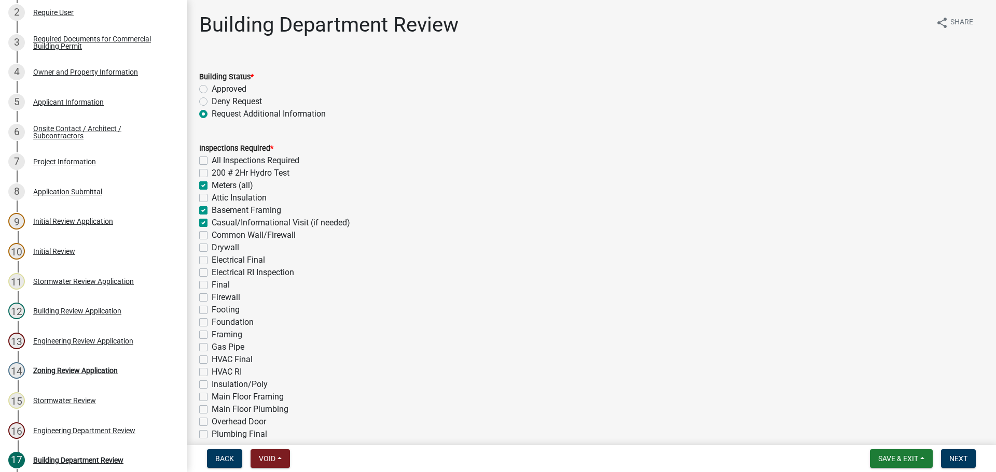
click at [212, 249] on label "Drywall" at bounding box center [225, 248] width 27 height 12
click at [212, 248] on input "Drywall" at bounding box center [215, 245] width 7 height 7
click at [212, 260] on label "Electrical Final" at bounding box center [238, 260] width 53 height 12
click at [212, 260] on input "Electrical Final" at bounding box center [215, 257] width 7 height 7
click at [212, 275] on label "Electrical RI Inspection" at bounding box center [253, 273] width 82 height 12
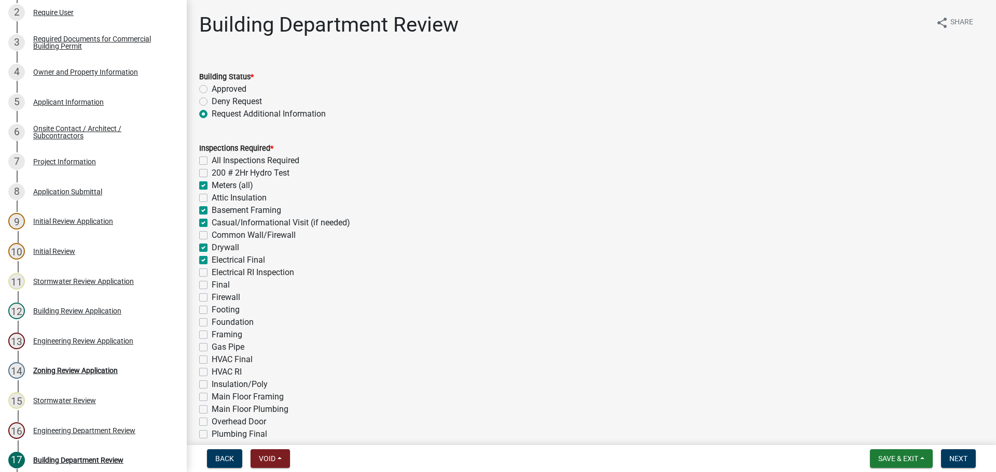
click at [212, 273] on input "Electrical RI Inspection" at bounding box center [215, 270] width 7 height 7
click at [212, 285] on label "Final" at bounding box center [221, 285] width 18 height 12
click at [212, 285] on input "Final" at bounding box center [215, 282] width 7 height 7
click at [205, 315] on div "Footing" at bounding box center [591, 310] width 784 height 12
click at [212, 312] on label "Footing" at bounding box center [226, 310] width 28 height 12
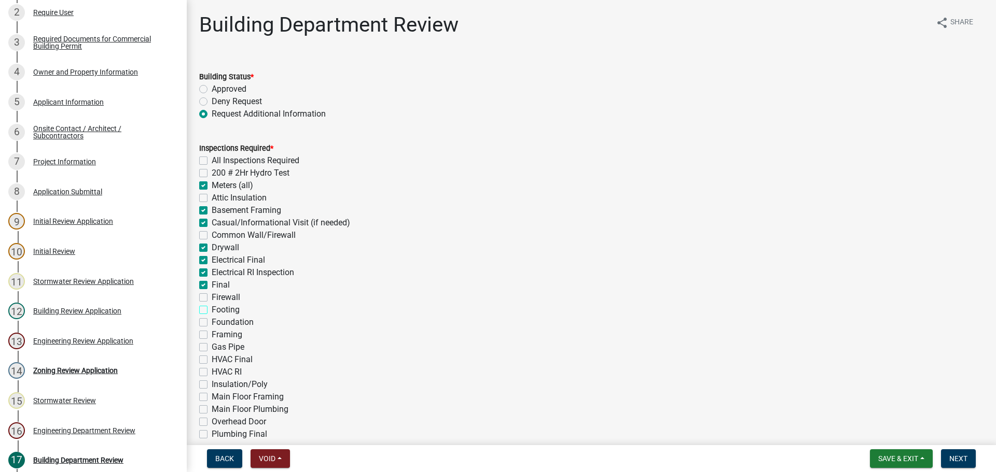
click at [212, 311] on input "Footing" at bounding box center [215, 307] width 7 height 7
click at [212, 324] on label "Foundation" at bounding box center [233, 322] width 42 height 12
click at [212, 323] on input "Foundation" at bounding box center [215, 319] width 7 height 7
click at [202, 340] on div "Framing" at bounding box center [591, 335] width 784 height 12
click at [212, 336] on label "Framing" at bounding box center [227, 335] width 31 height 12
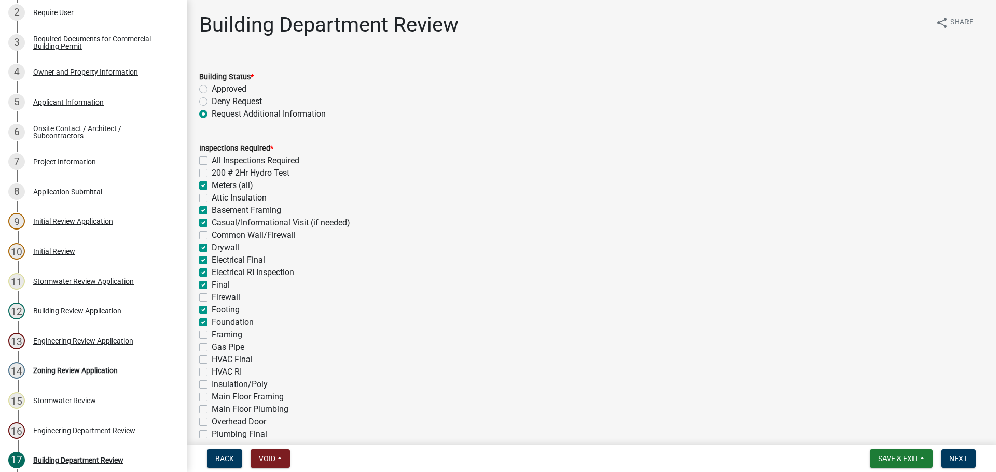
click at [212, 336] on input "Framing" at bounding box center [215, 332] width 7 height 7
click at [212, 344] on label "Gas Pipe" at bounding box center [228, 347] width 33 height 12
click at [212, 344] on input "Gas Pipe" at bounding box center [215, 344] width 7 height 7
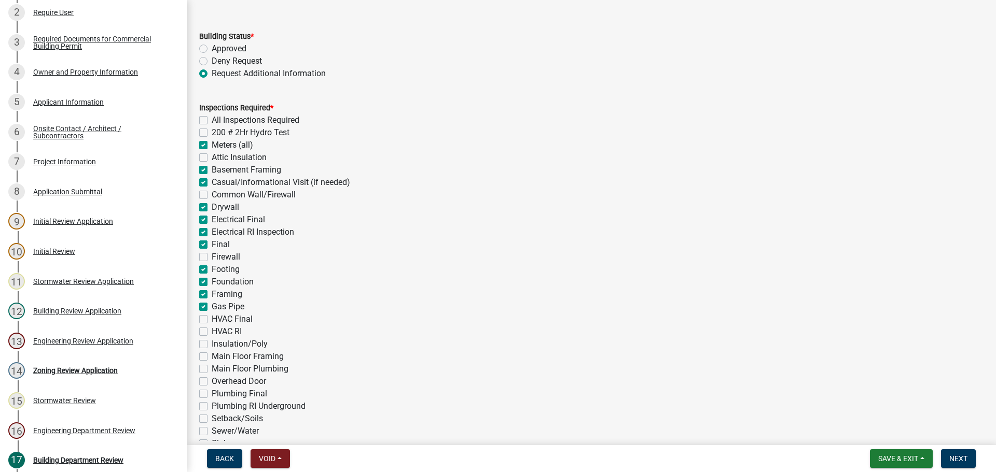
scroll to position [104, 0]
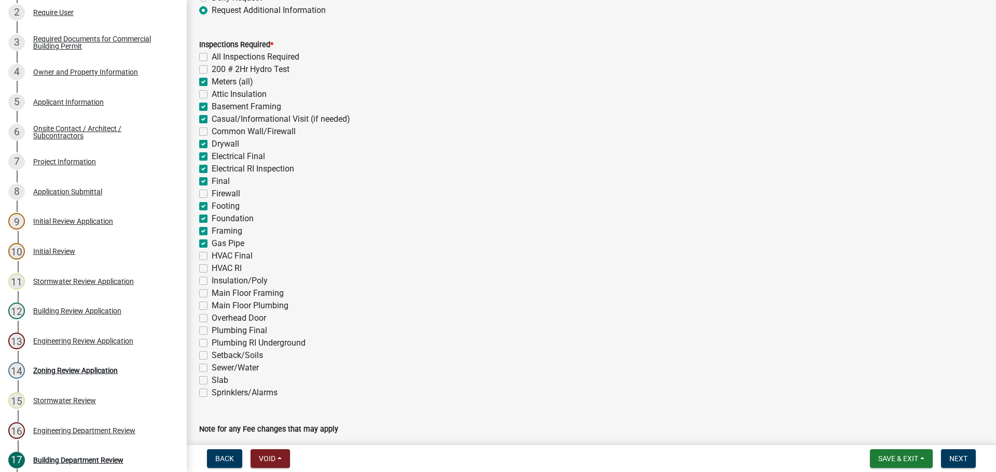
click at [212, 258] on label "HVAC Final" at bounding box center [232, 256] width 41 height 12
click at [212, 257] on input "HVAC Final" at bounding box center [215, 253] width 7 height 7
click at [212, 271] on label "HVAC RI" at bounding box center [227, 268] width 30 height 12
click at [212, 269] on input "HVAC RI" at bounding box center [215, 265] width 7 height 7
click at [212, 284] on label "Insulation/Poly" at bounding box center [240, 281] width 56 height 12
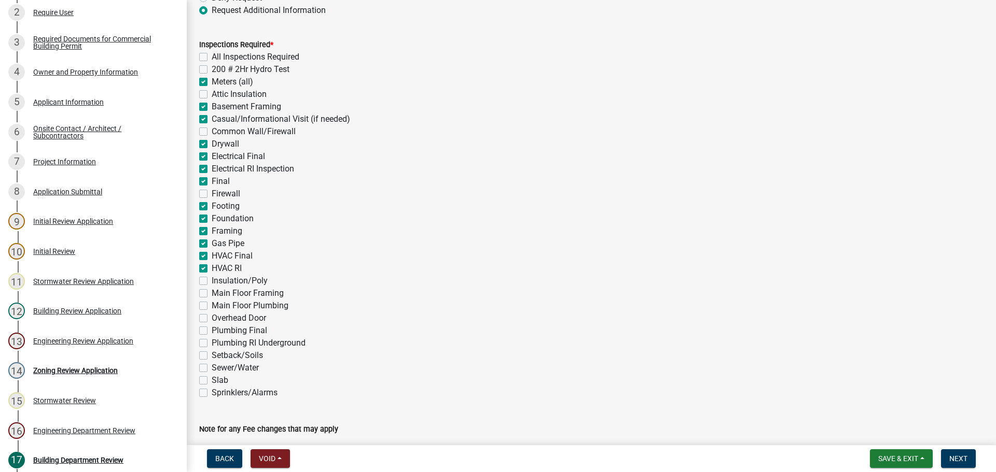
click at [212, 282] on input "Insulation/Poly" at bounding box center [215, 278] width 7 height 7
click at [212, 294] on label "Main Floor Framing" at bounding box center [248, 293] width 72 height 12
click at [212, 294] on input "Main Floor Framing" at bounding box center [215, 290] width 7 height 7
click at [212, 305] on label "Main Floor Plumbing" at bounding box center [250, 306] width 77 height 12
click at [212, 305] on input "Main Floor Plumbing" at bounding box center [215, 303] width 7 height 7
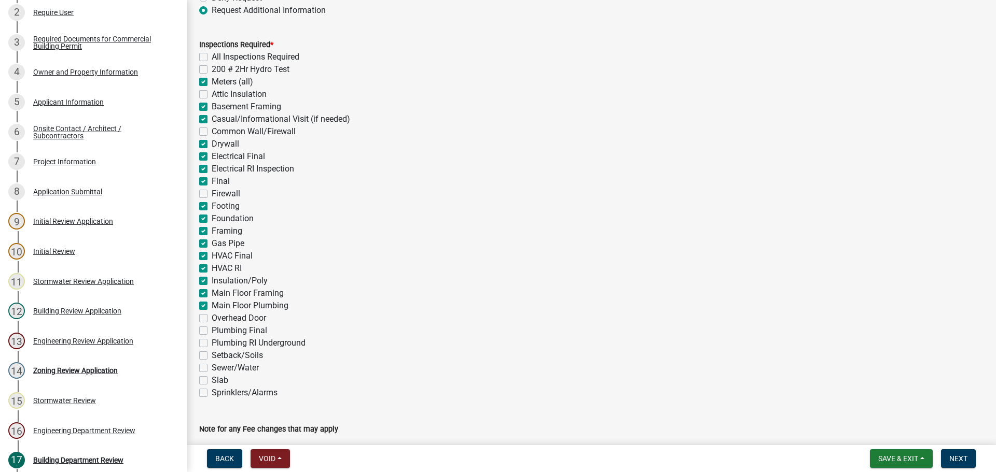
click at [212, 316] on label "Overhead Door" at bounding box center [239, 318] width 54 height 12
click at [212, 316] on input "Overhead Door" at bounding box center [215, 315] width 7 height 7
click at [212, 329] on label "Plumbing Final" at bounding box center [239, 331] width 55 height 12
click at [212, 329] on input "Plumbing Final" at bounding box center [215, 328] width 7 height 7
click at [207, 350] on div "Setback/Soils" at bounding box center [591, 356] width 784 height 12
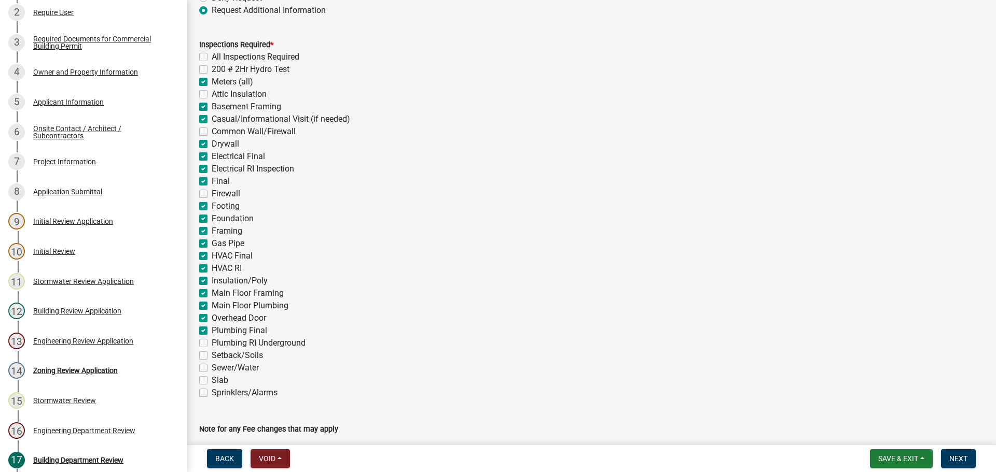
click at [206, 347] on div "Plumbing RI Underground" at bounding box center [591, 343] width 784 height 12
click at [203, 349] on div "Inspections Required * All Inspections Required 200 # 2Hr Hydro Test Meters (al…" at bounding box center [591, 218] width 784 height 361
click at [199, 345] on div "Inspections Required * All Inspections Required 200 # 2Hr Hydro Test Meters (al…" at bounding box center [591, 212] width 800 height 373
click at [212, 344] on label "Plumbing RI Underground" at bounding box center [259, 343] width 94 height 12
click at [212, 344] on input "Plumbing RI Underground" at bounding box center [215, 340] width 7 height 7
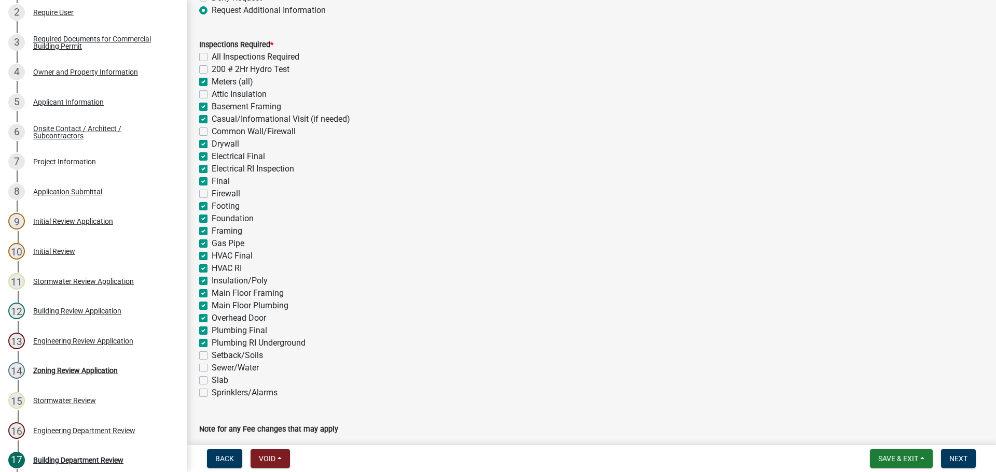
click at [212, 355] on label "Setback/Soils" at bounding box center [237, 356] width 51 height 12
click at [212, 355] on input "Setback/Soils" at bounding box center [215, 353] width 7 height 7
click at [212, 369] on label "Sewer/Water" at bounding box center [235, 368] width 47 height 12
click at [212, 369] on input "Sewer/Water" at bounding box center [215, 365] width 7 height 7
click at [212, 381] on label "Slab" at bounding box center [220, 380] width 17 height 12
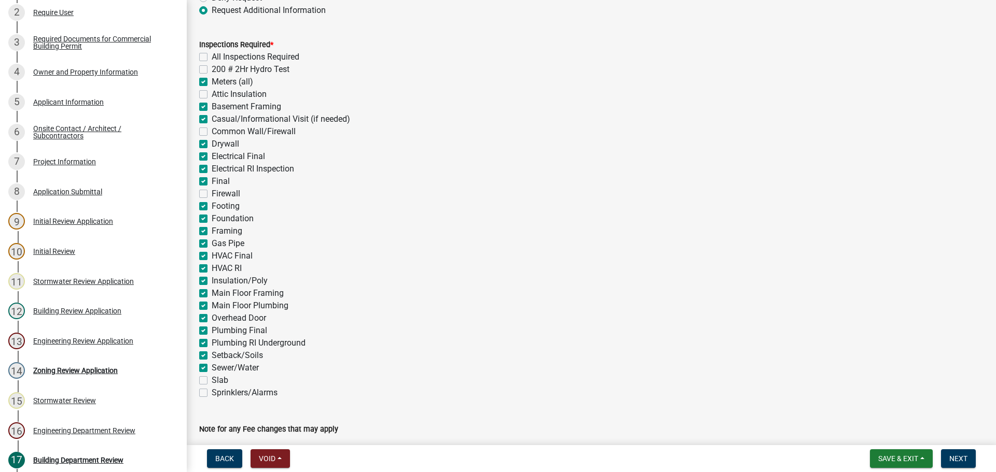
click at [212, 381] on input "Slab" at bounding box center [215, 377] width 7 height 7
click at [212, 391] on label "Sprinklers/Alarms" at bounding box center [245, 393] width 66 height 12
click at [212, 391] on input "Sprinklers/Alarms" at bounding box center [215, 390] width 7 height 7
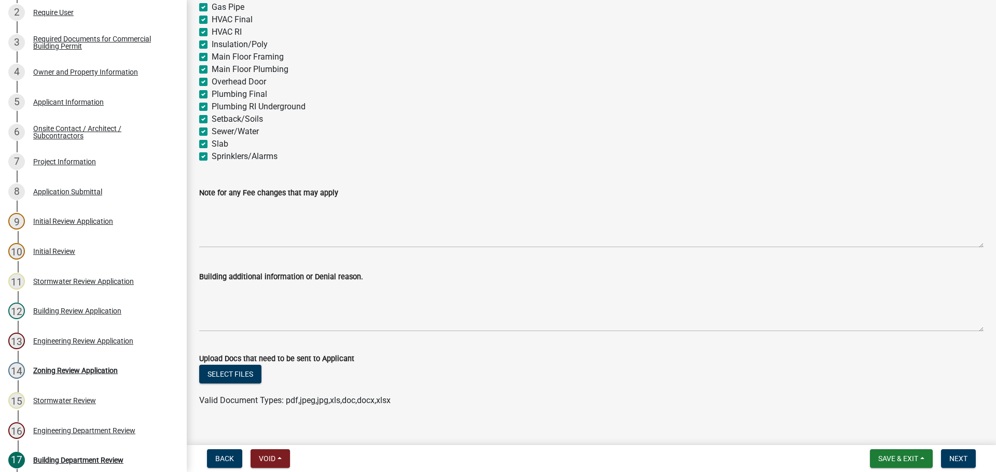
scroll to position [356, 0]
